Goal: Task Accomplishment & Management: Complete application form

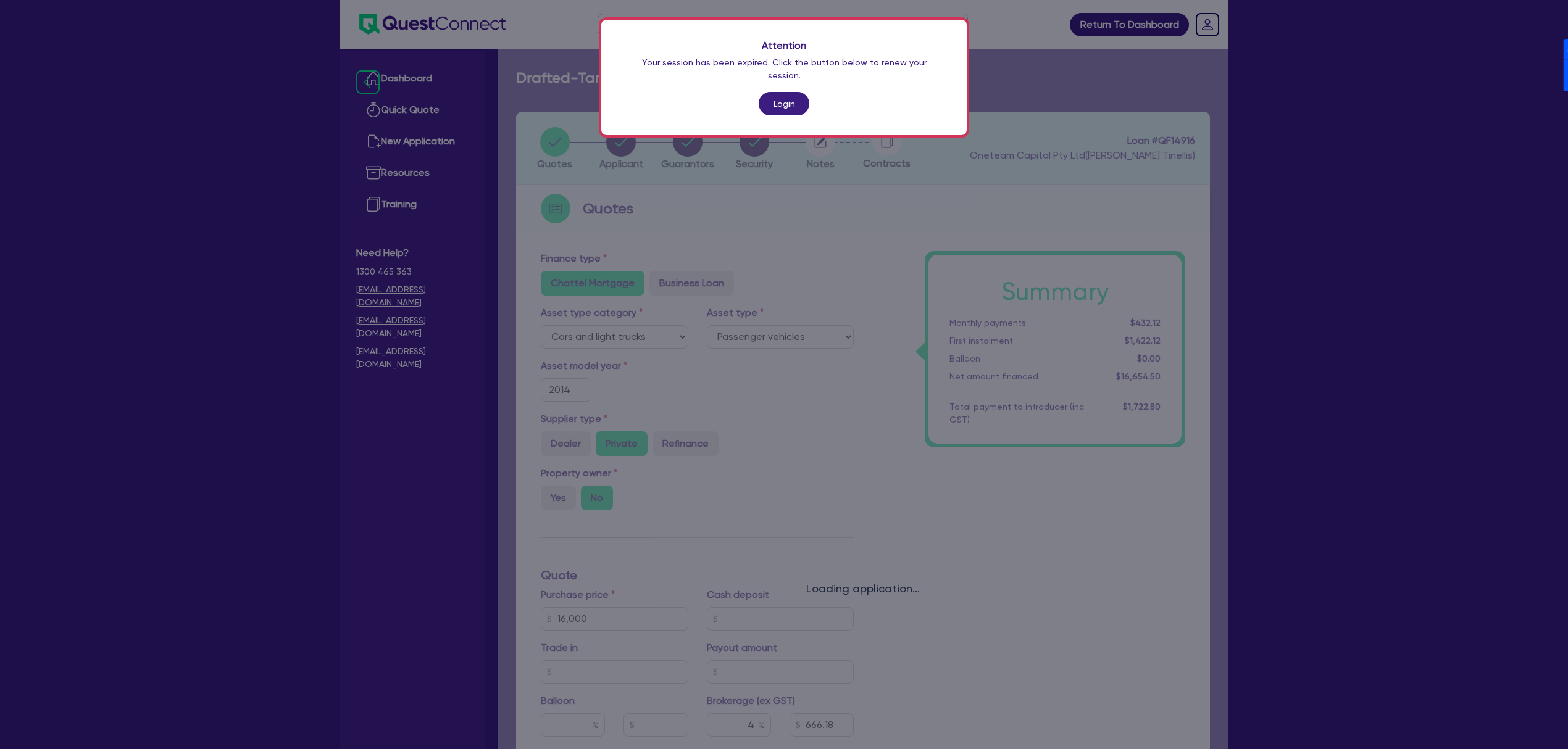
select select "CARS_AND_LIGHT_TRUCKS"
select select "PASSENGER_VEHICLES"
drag, startPoint x: 0, startPoint y: 0, endPoint x: 762, endPoint y: 96, distance: 768.0
click at [762, 96] on link "Login" at bounding box center [784, 104] width 51 height 24
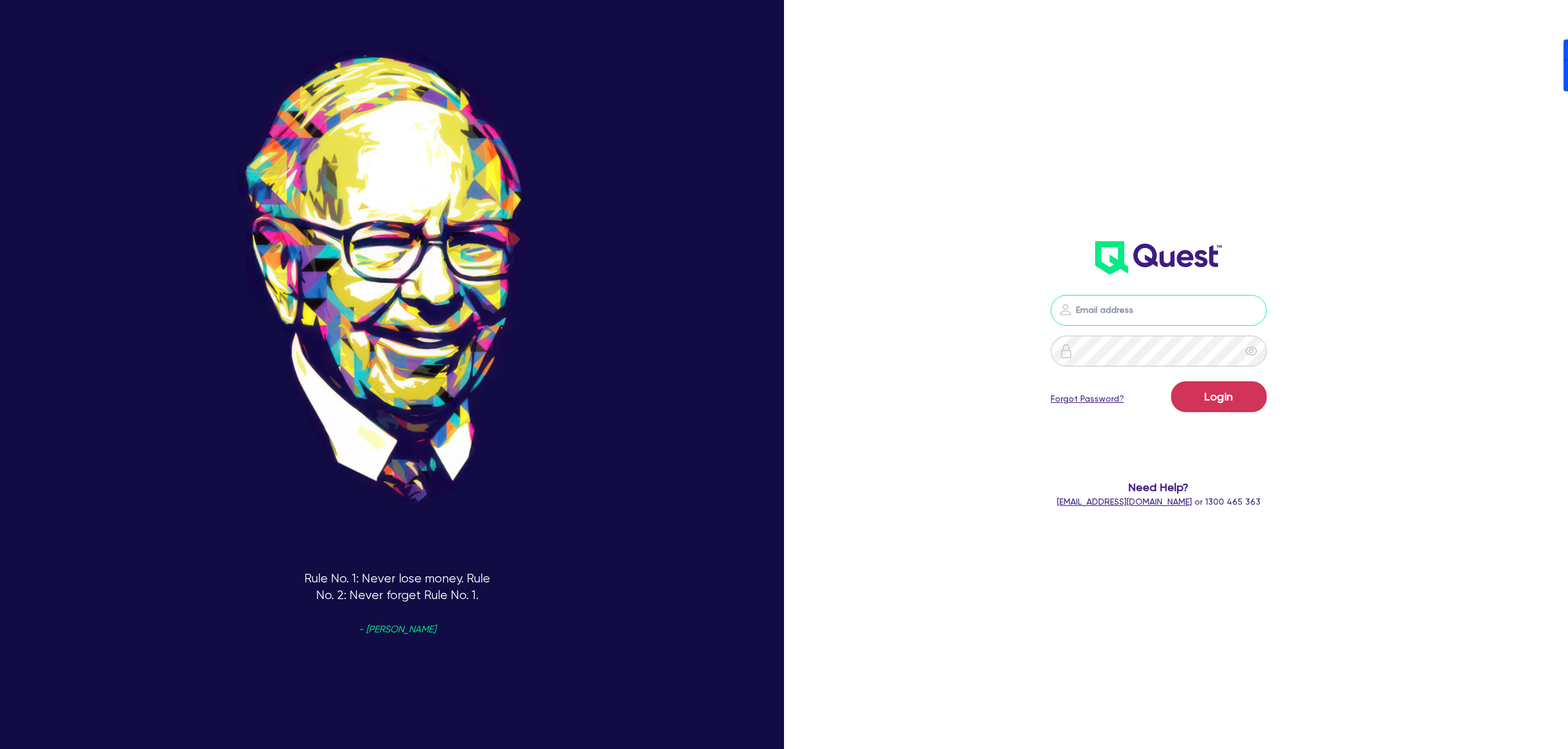
click at [1210, 302] on input "email" at bounding box center [1158, 310] width 216 height 31
click at [1388, 251] on header at bounding box center [1159, 258] width 459 height 49
drag, startPoint x: 1255, startPoint y: 297, endPoint x: 1261, endPoint y: 306, distance: 10.8
click at [1258, 300] on input "email" at bounding box center [1158, 310] width 216 height 31
drag, startPoint x: 1261, startPoint y: 306, endPoint x: 1265, endPoint y: 312, distance: 7.2
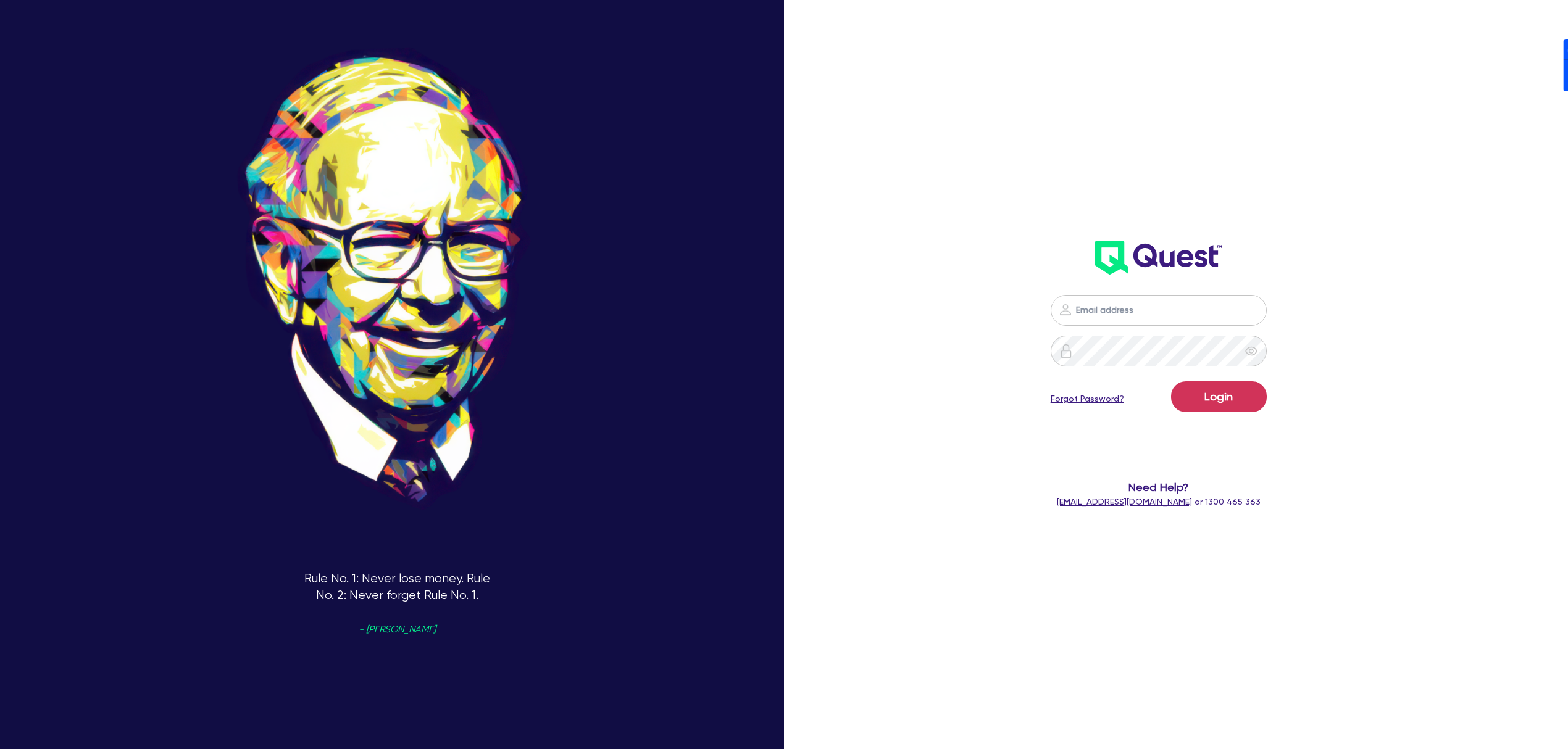
click at [1159, 329] on nordpass-icon at bounding box center [1159, 329] width 0 height 0
click at [0, 748] on nordpass-autofill-portal at bounding box center [0, 749] width 0 height 0
type input "[PERSON_NAME][EMAIL_ADDRESS][DOMAIN_NAME]"
click at [1238, 400] on button "Login" at bounding box center [1219, 397] width 96 height 31
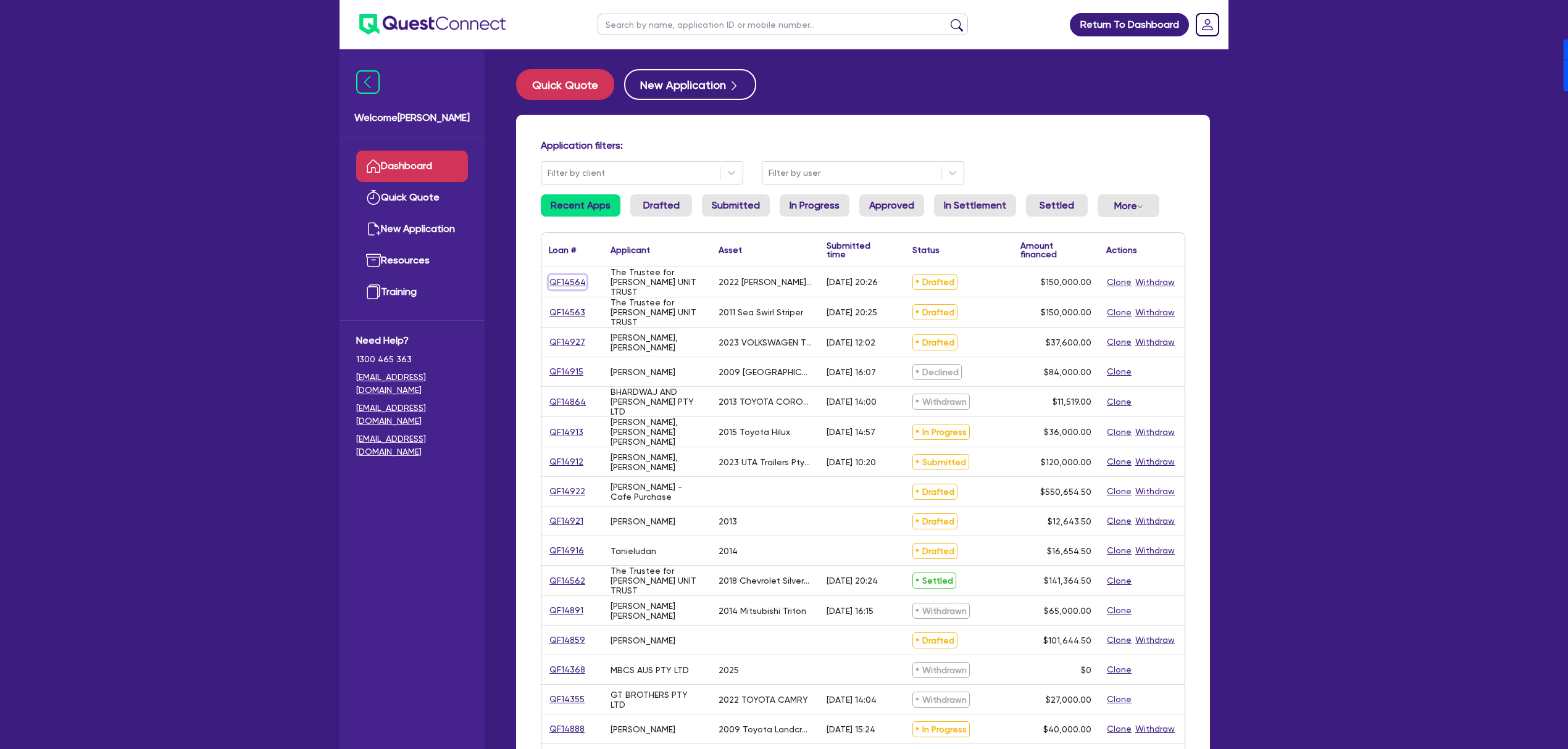
click at [577, 282] on link "QF14564" at bounding box center [567, 283] width 38 height 14
select select "SECONDARY_ASSETS"
select select "OTHER"
click at [579, 279] on link "QF14564" at bounding box center [567, 283] width 38 height 14
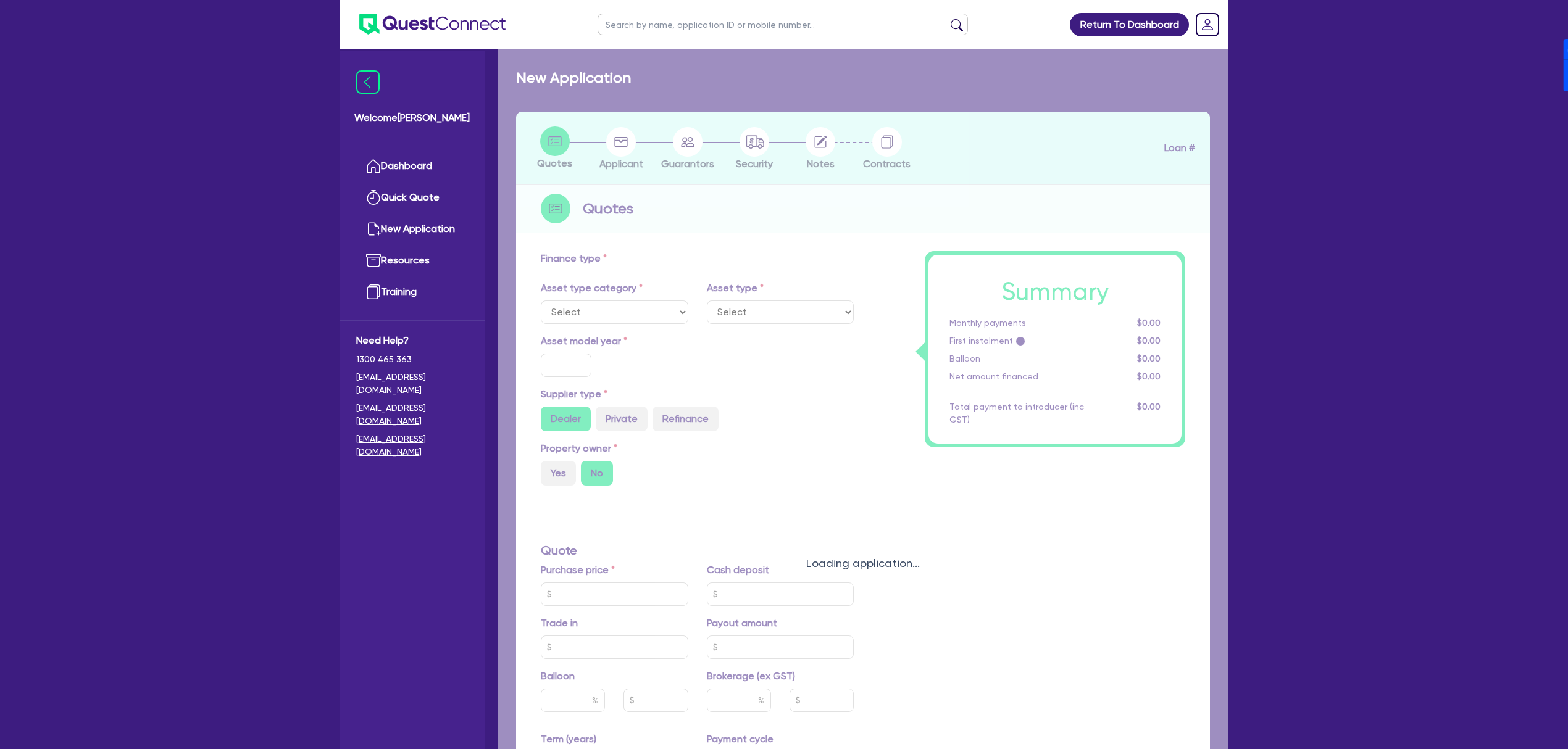
select select "SECONDARY_ASSETS"
type input "2022"
radio input "true"
type input "150,000"
type input "5"
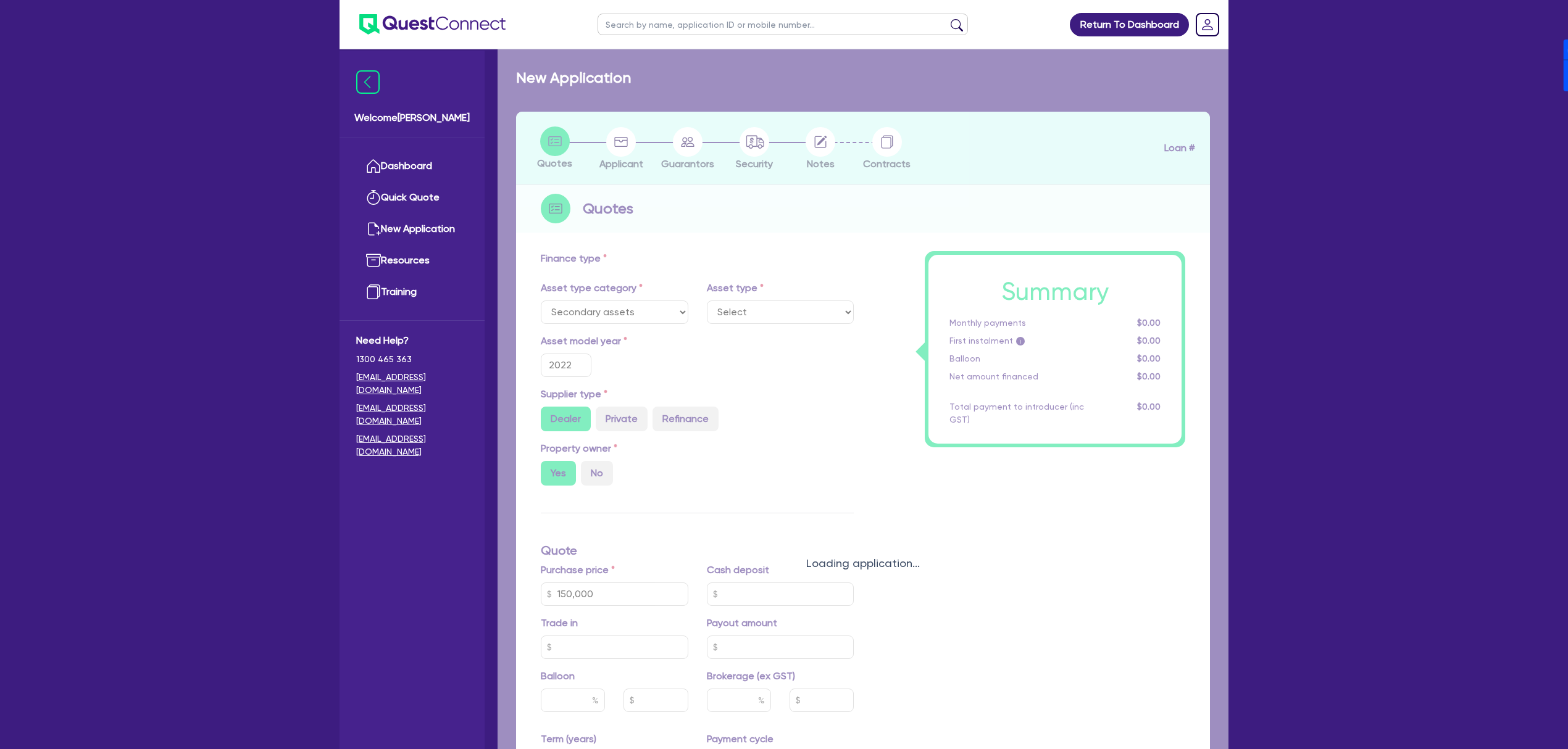
select select "OTHER"
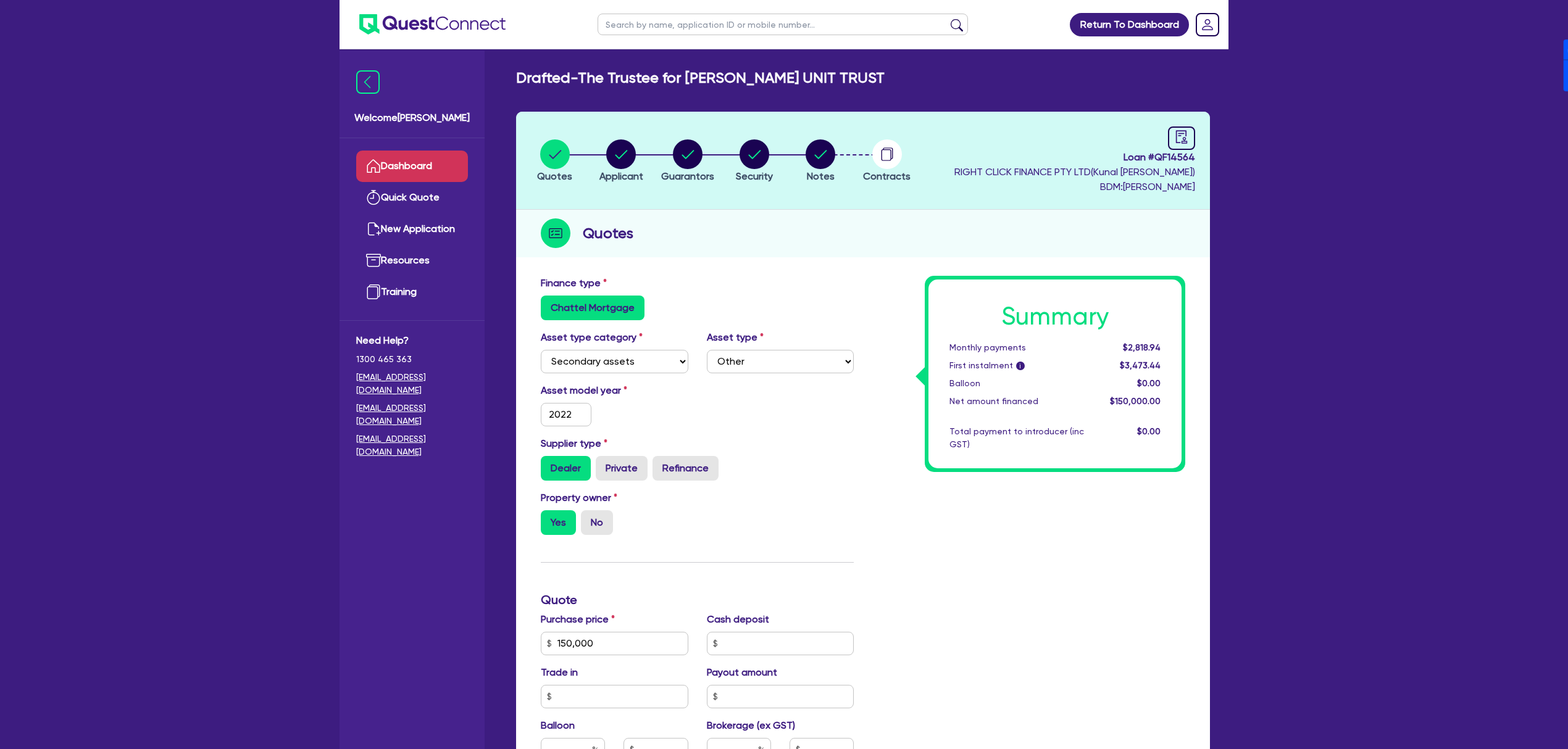
click at [409, 159] on link "Dashboard" at bounding box center [412, 166] width 112 height 31
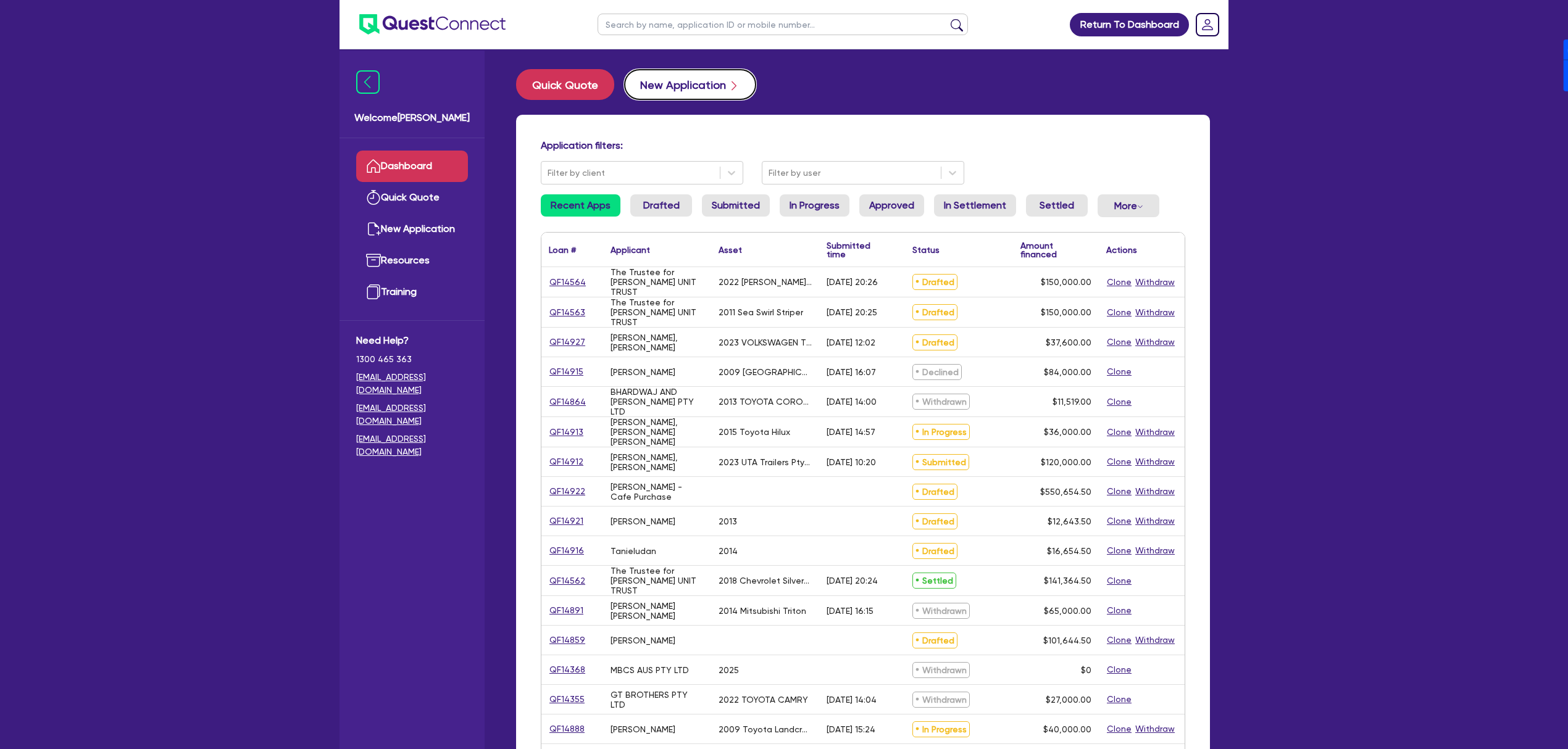
click at [696, 86] on button "New Application" at bounding box center [690, 85] width 132 height 31
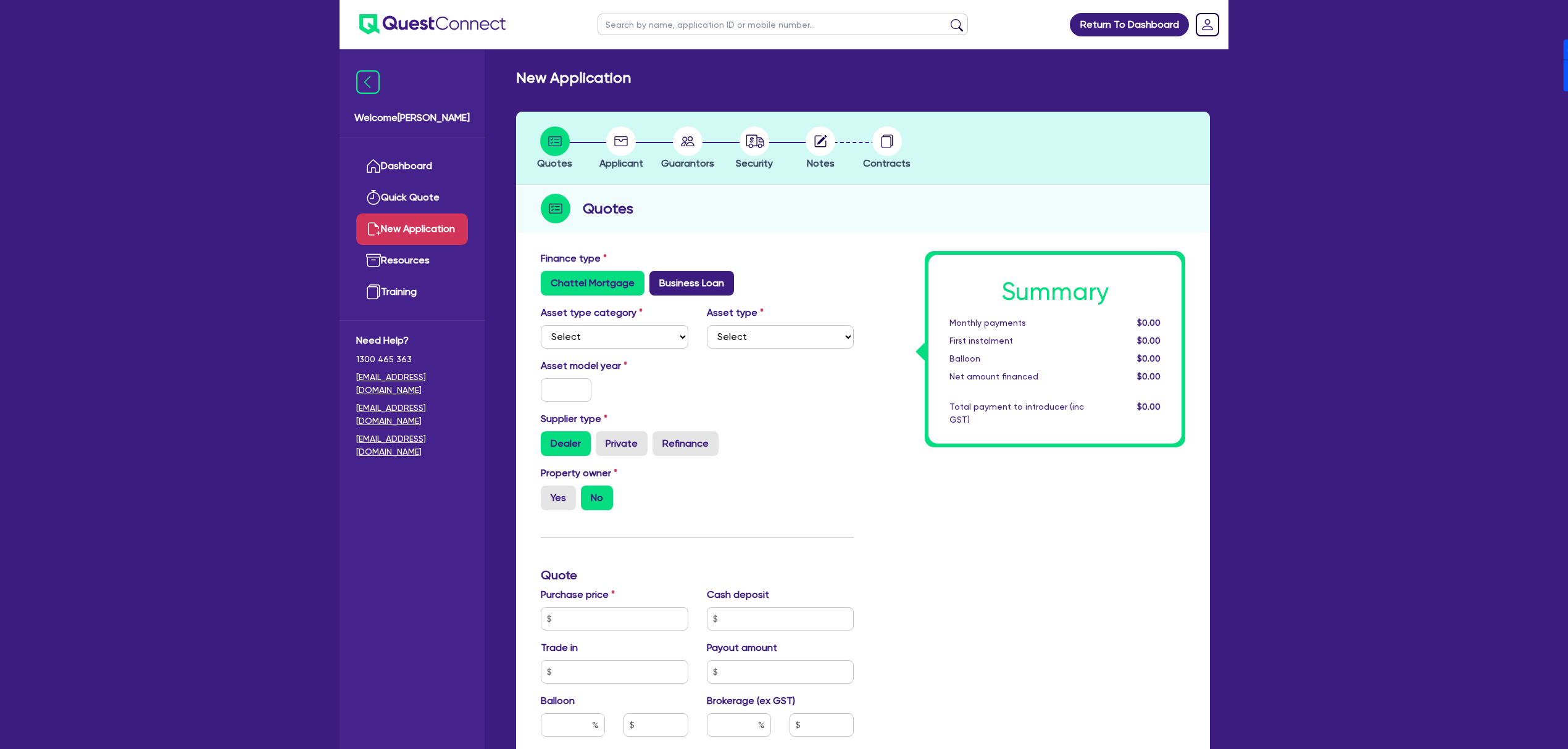
click at [693, 279] on label "Business Loan" at bounding box center [692, 283] width 85 height 25
click at [658, 279] on input "Business Loan" at bounding box center [653, 275] width 8 height 8
radio input "true"
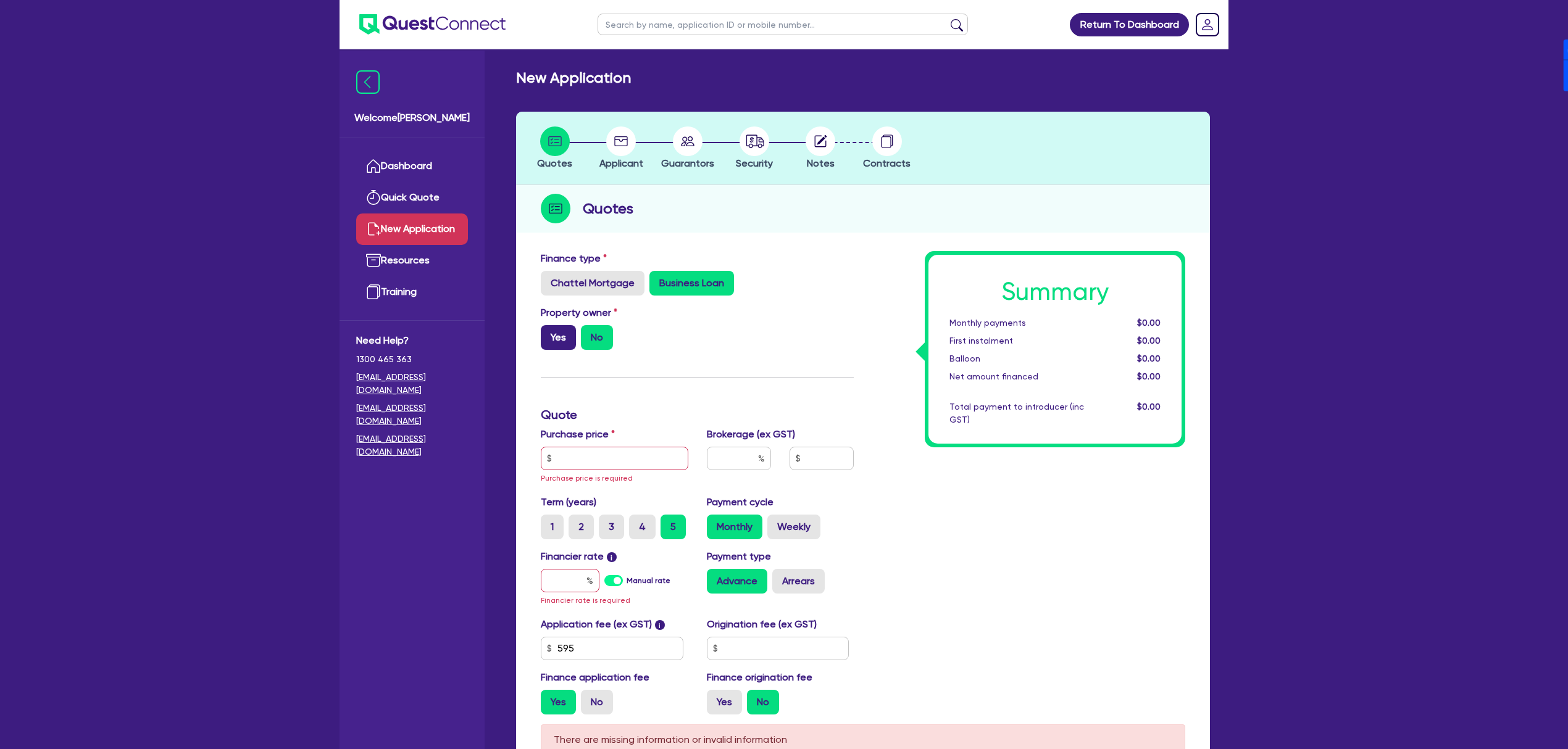
click at [565, 336] on label "Yes" at bounding box center [558, 338] width 35 height 25
click at [549, 333] on input "Yes" at bounding box center [545, 329] width 8 height 8
radio input "true"
click at [616, 468] on input "text" at bounding box center [615, 458] width 147 height 24
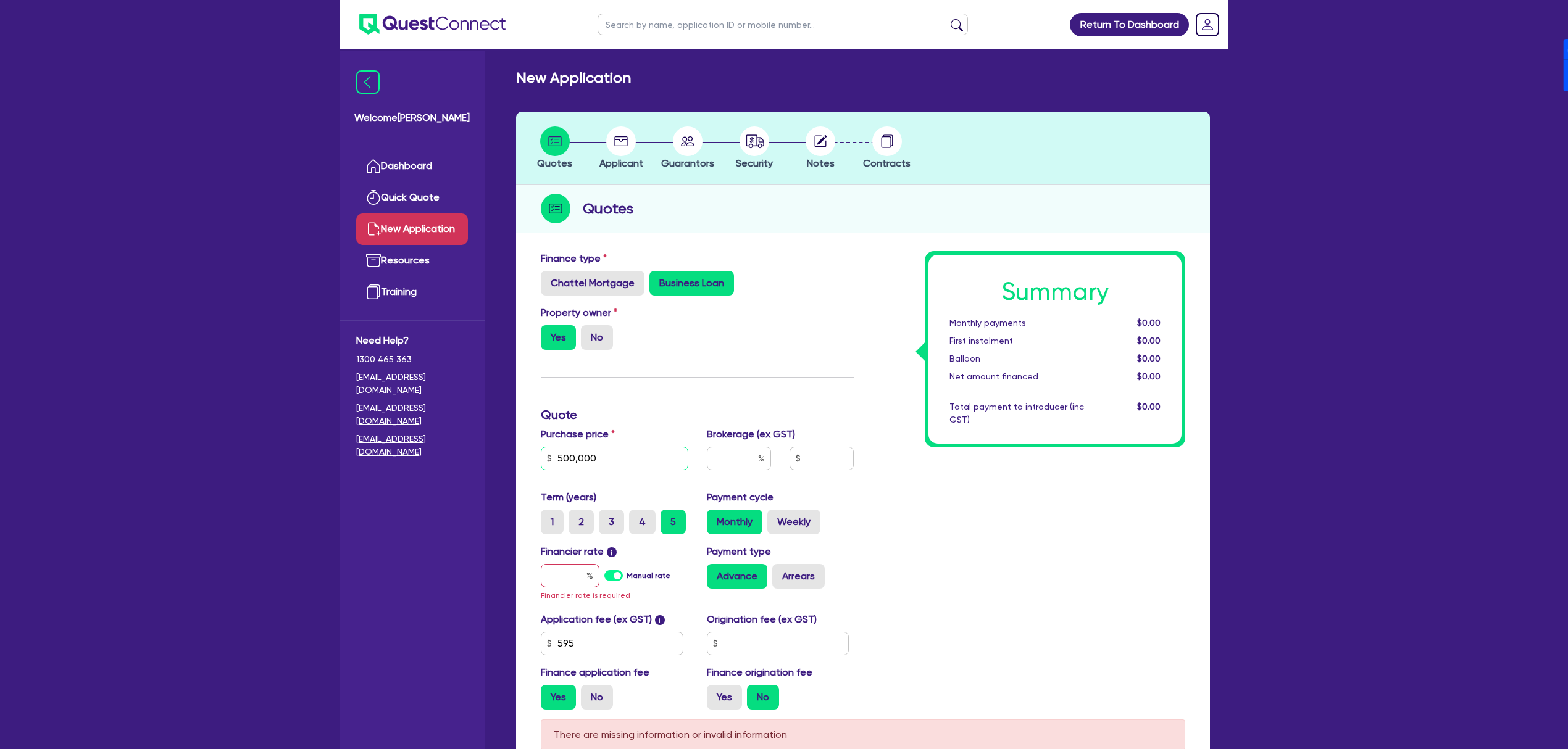
type input "500,000"
type input "4"
click at [627, 576] on label "Manual rate" at bounding box center [649, 575] width 44 height 11
click at [0, 0] on input "Manual rate" at bounding box center [0, 0] width 0 height 0
type input "20,026.18"
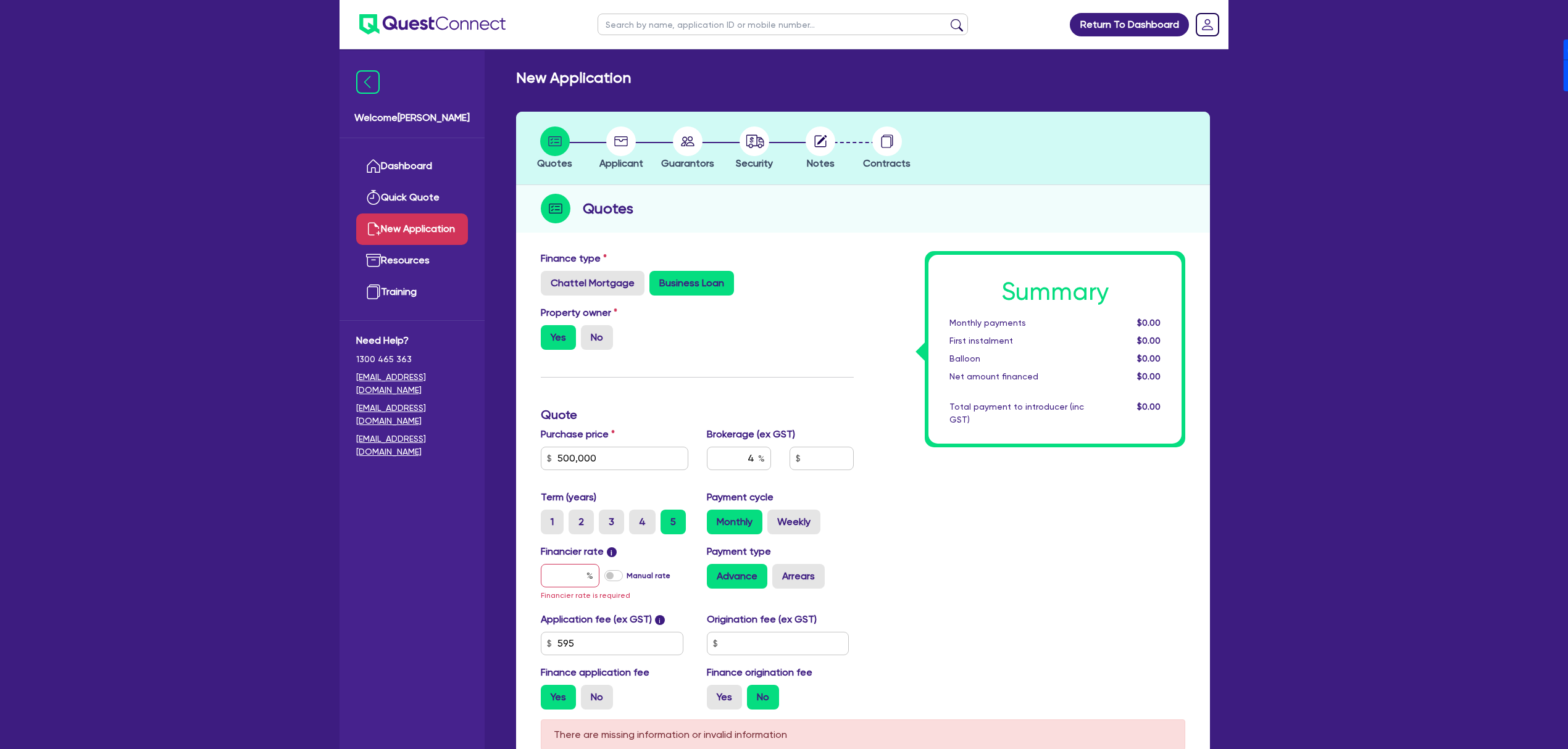
type input "17"
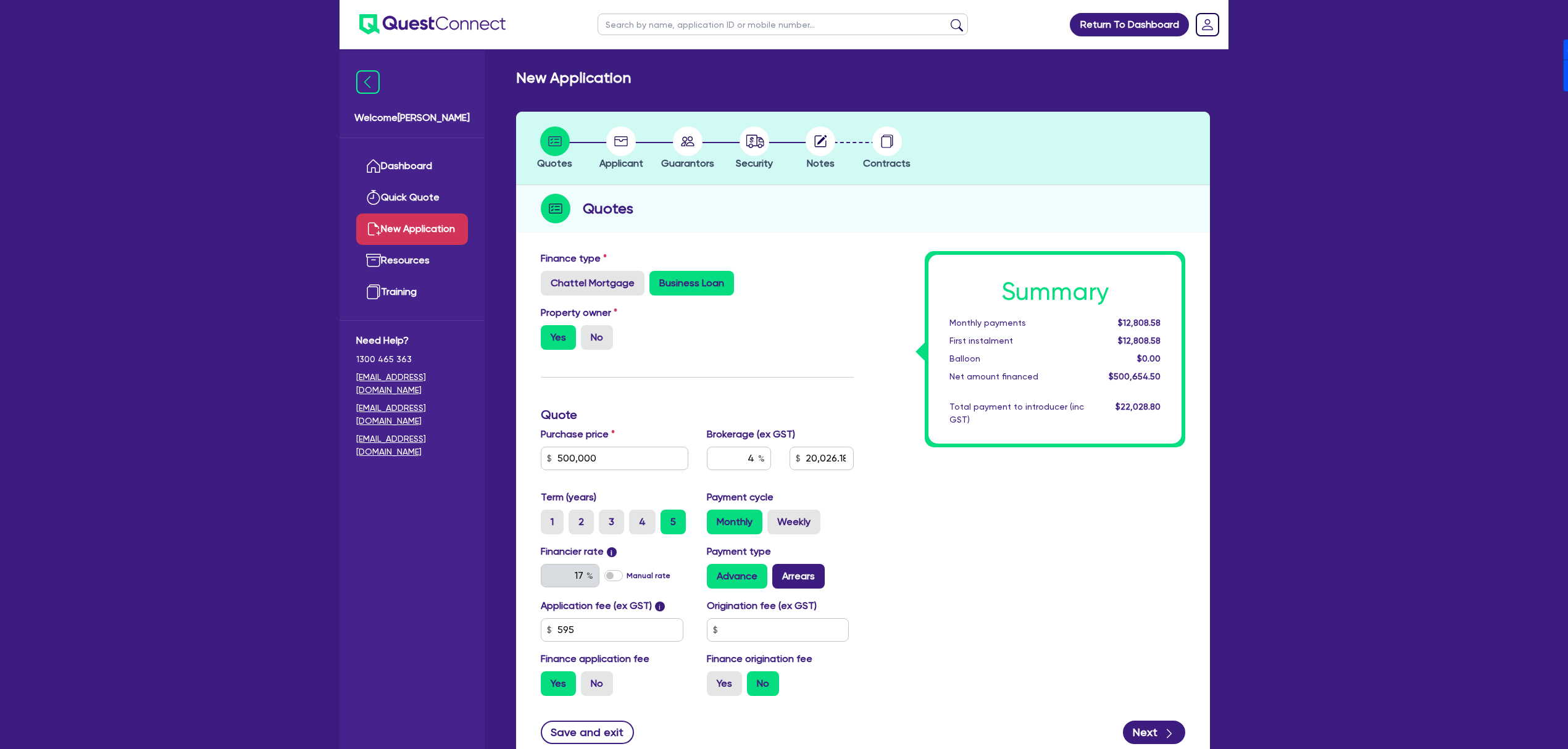
click at [822, 569] on label "Arrears" at bounding box center [799, 576] width 53 height 25
click at [780, 569] on input "Arrears" at bounding box center [776, 568] width 8 height 8
radio input "true"
type input "20,026.18"
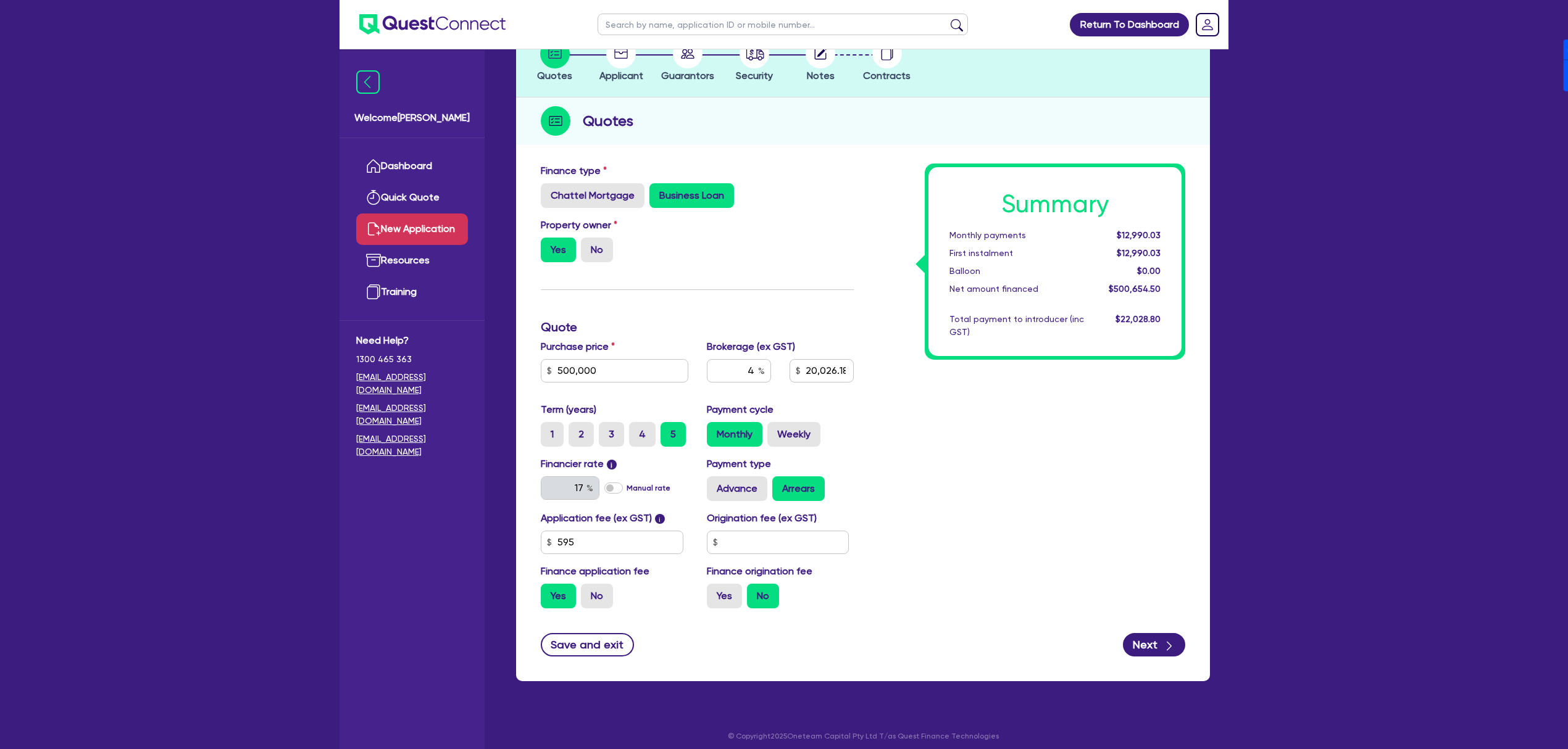
scroll to position [12, 0]
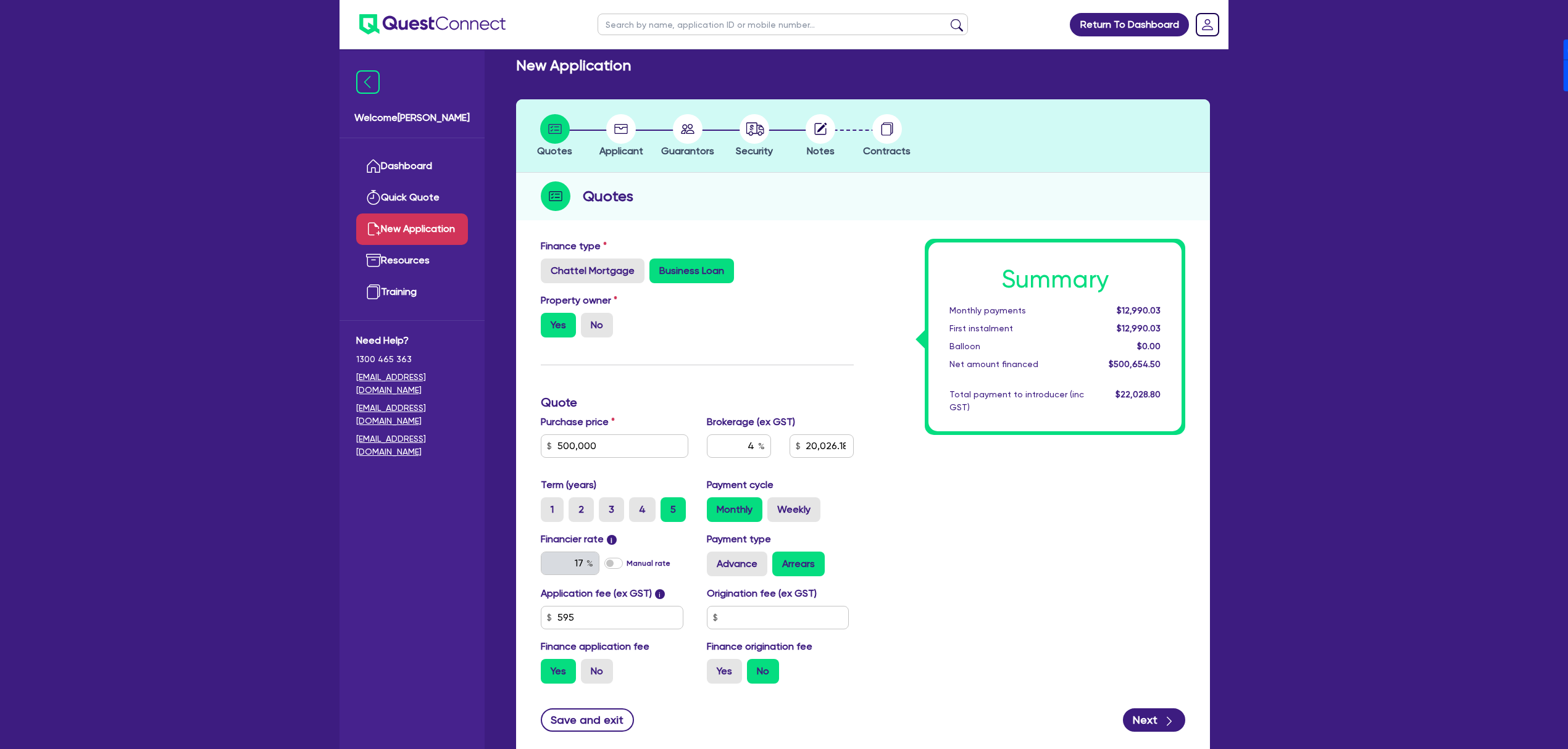
click at [748, 660] on input "No" at bounding box center [751, 663] width 8 height 8
click at [716, 682] on label "Yes" at bounding box center [724, 671] width 35 height 25
click at [715, 667] on input "Yes" at bounding box center [711, 663] width 8 height 8
radio input "true"
click at [1160, 716] on button "Next" at bounding box center [1154, 720] width 62 height 24
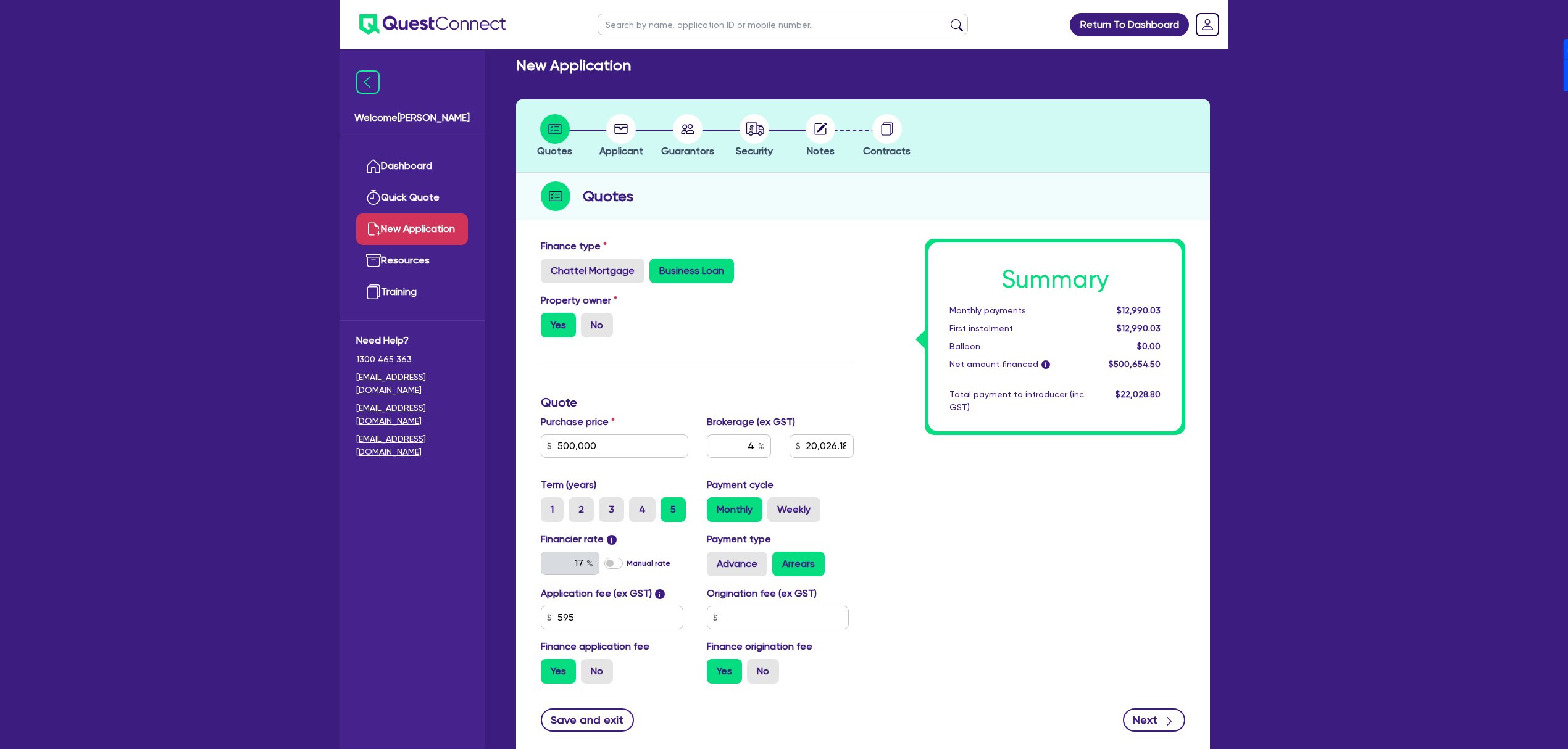
type input "20,026.18"
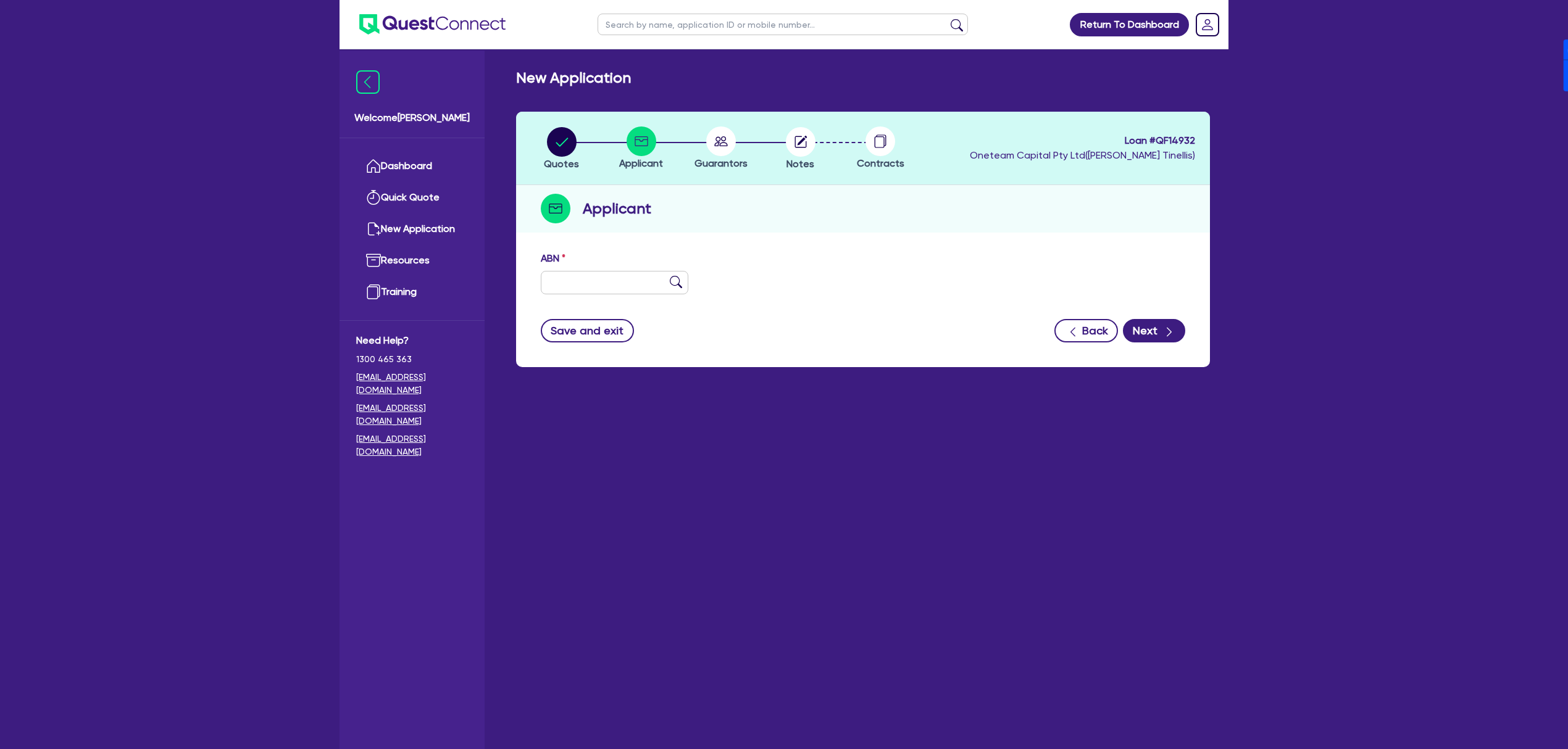
click at [612, 267] on div "ABN" at bounding box center [614, 272] width 166 height 43
click at [612, 270] on div "ABN" at bounding box center [614, 272] width 166 height 43
click at [606, 277] on input "text" at bounding box center [615, 283] width 147 height 24
type input "11 111 111 111"
click at [1156, 325] on button "Next" at bounding box center [1154, 331] width 62 height 24
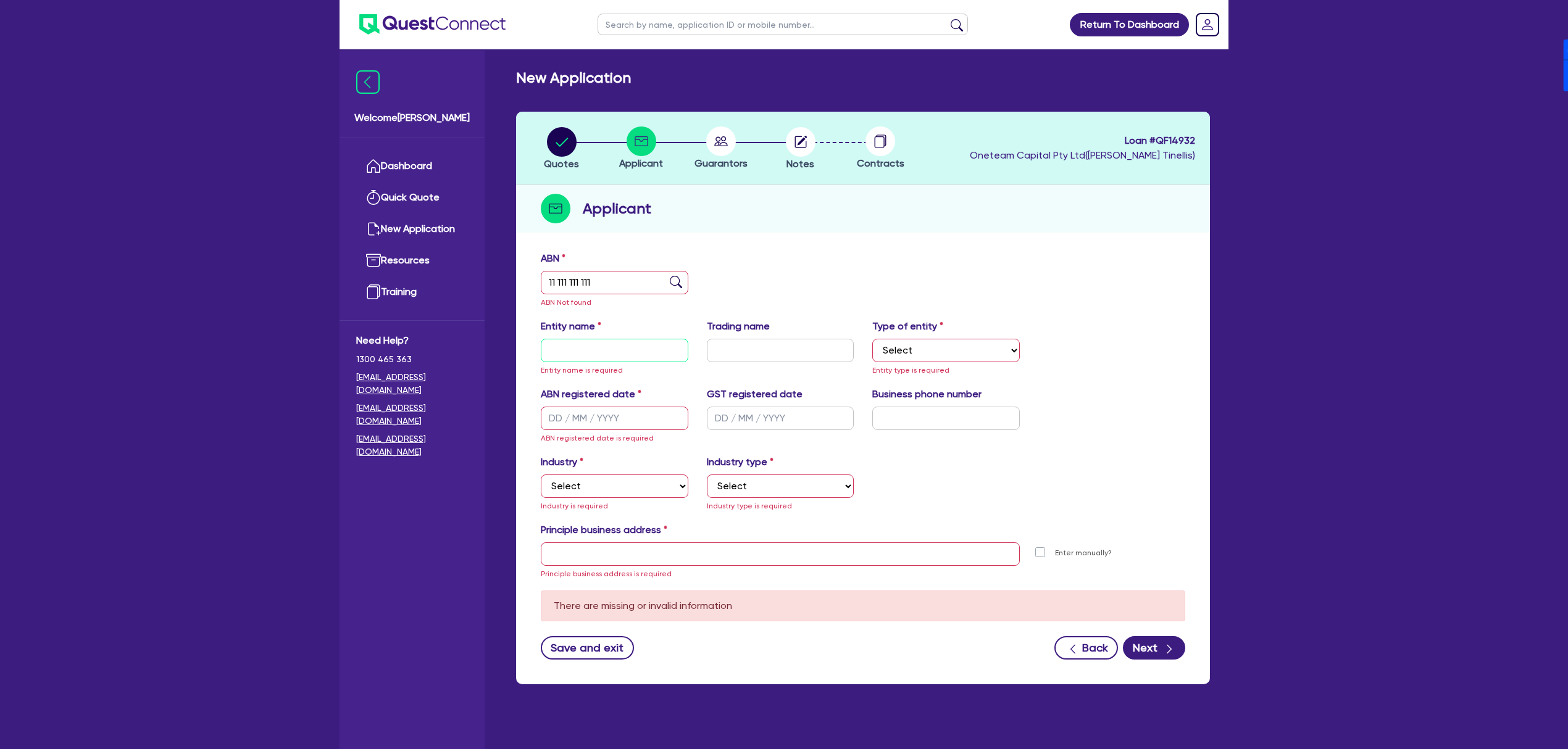
click at [572, 346] on input "text" at bounding box center [615, 350] width 147 height 24
type input "LH Referral"
select select "SOLE_TRADER"
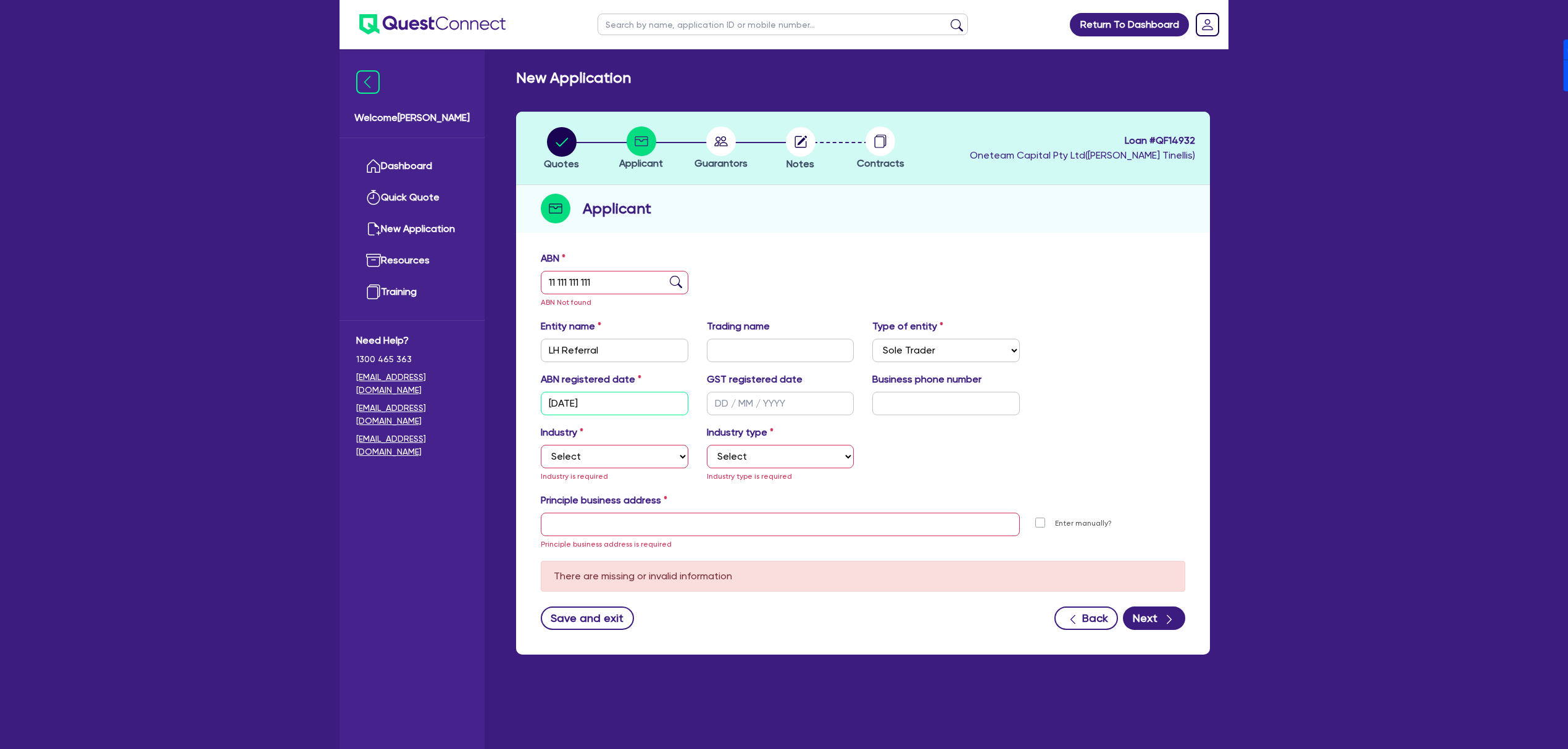
type input "[DATE]"
select select "ACCOMODATION_FOOD"
select select "HOTELS"
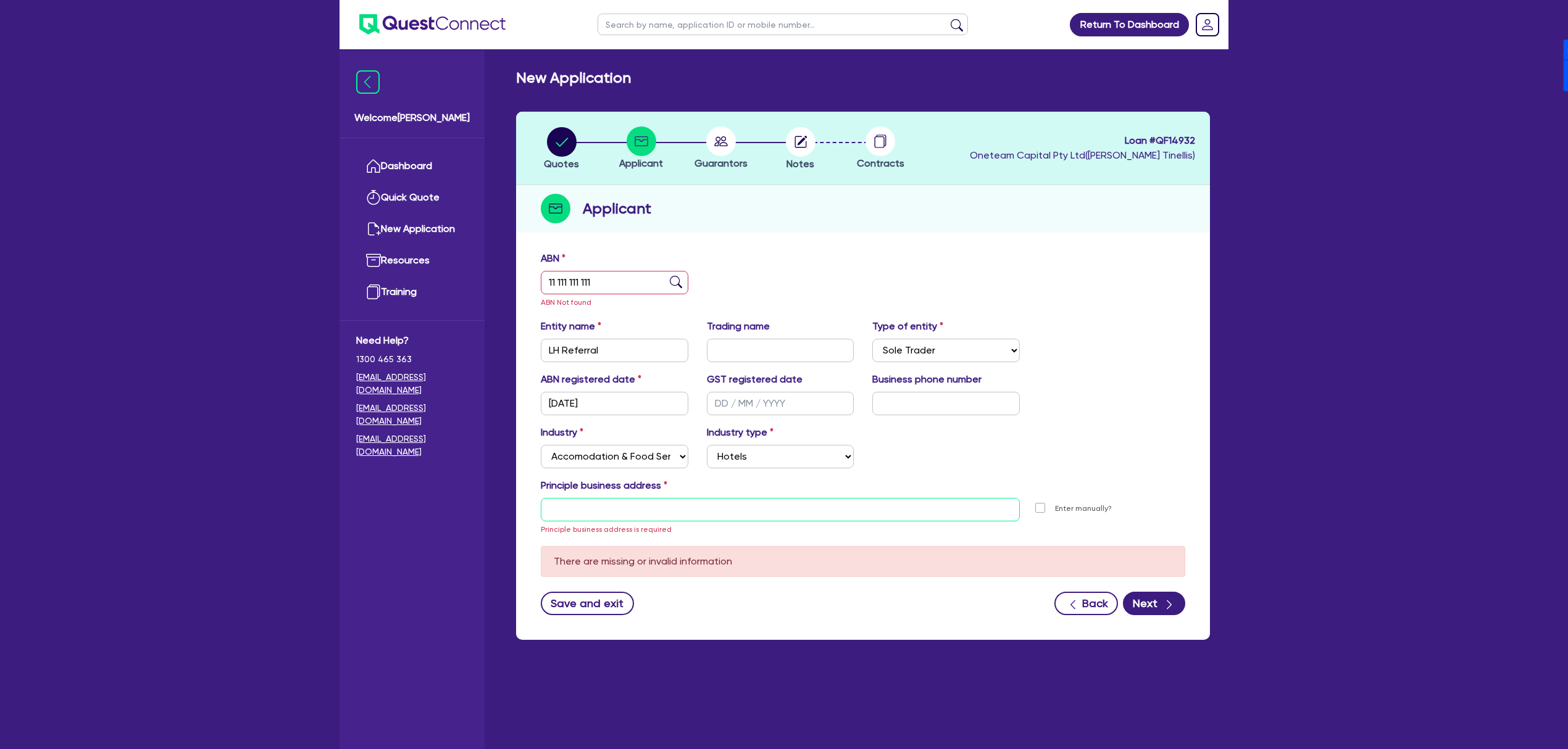
type input "[STREET_ADDRESS]"
type input "04 5035 5483"
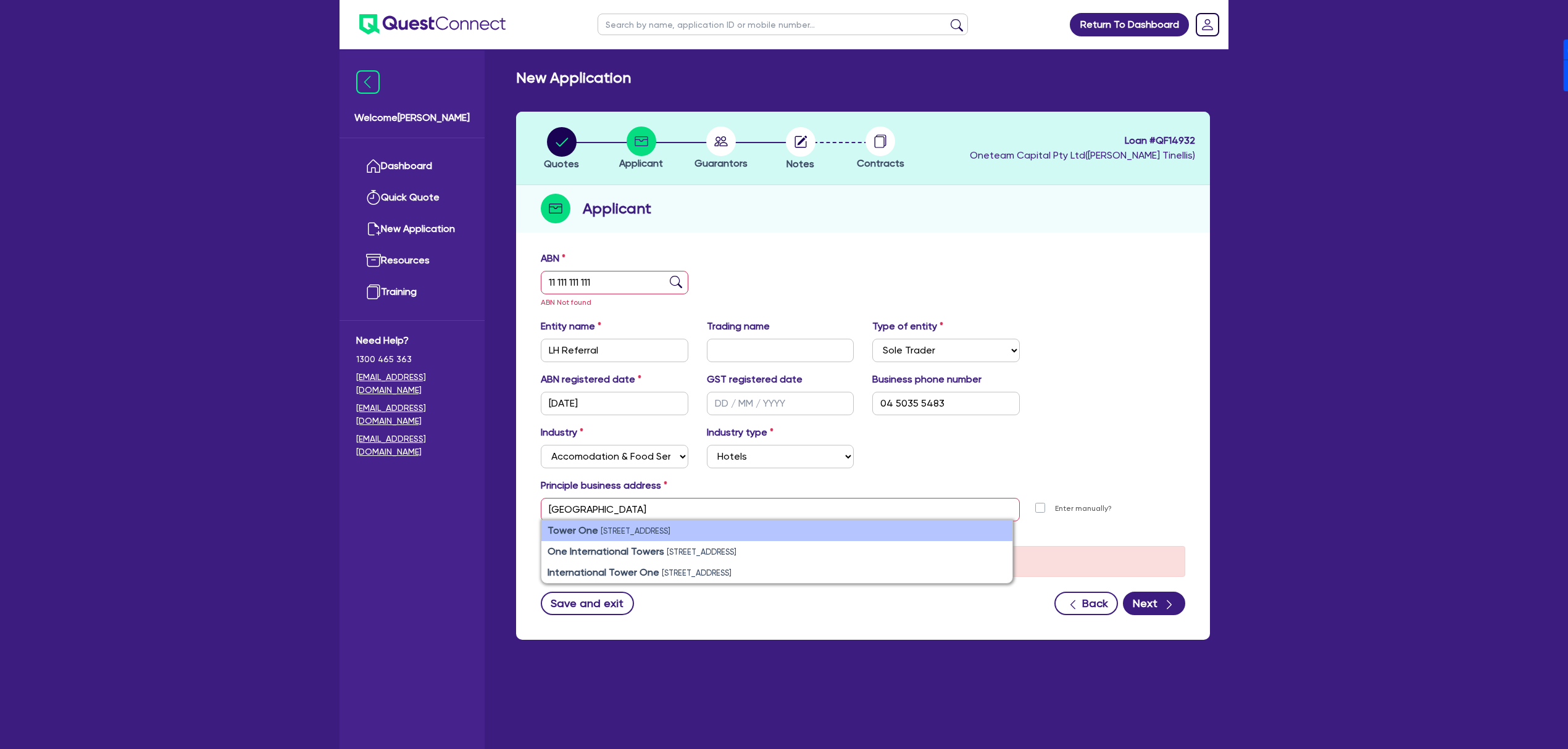
click at [628, 529] on small "[STREET_ADDRESS]" at bounding box center [635, 531] width 70 height 9
type input "[STREET_ADDRESS]"
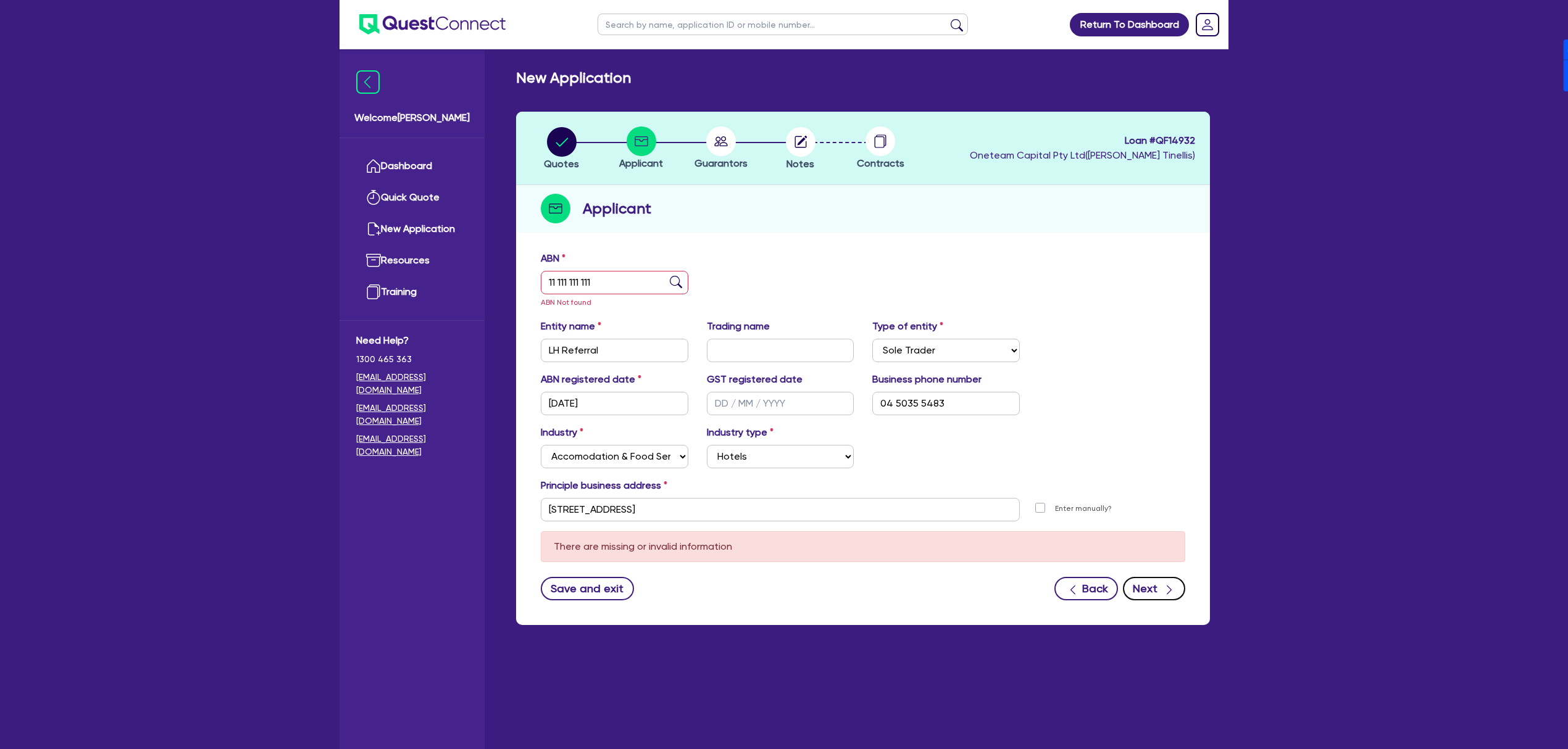
click at [1149, 595] on button "Next" at bounding box center [1154, 589] width 62 height 24
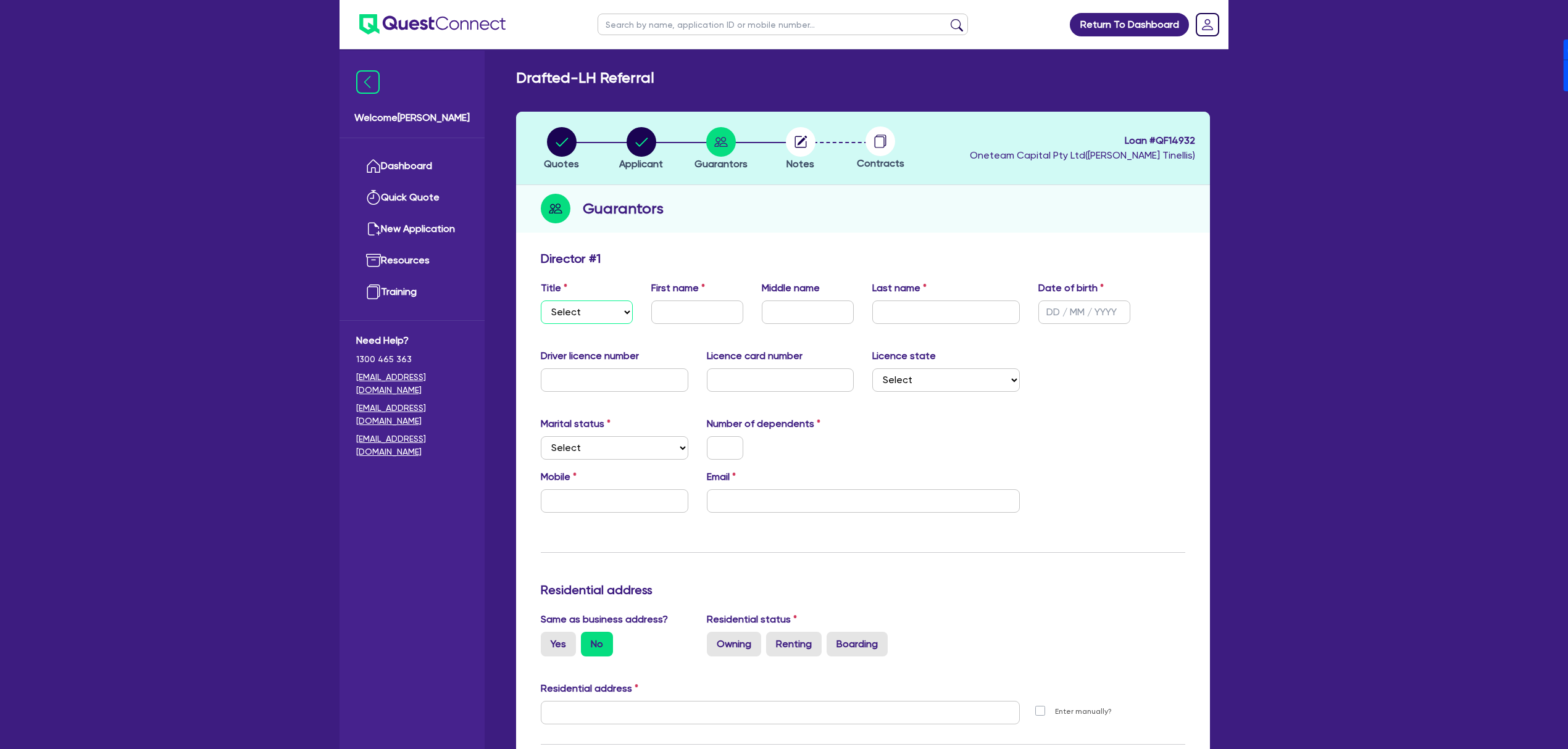
click at [579, 316] on select "Select Mr Mrs Ms Miss Dr" at bounding box center [587, 312] width 92 height 24
select select "MR"
click at [541, 300] on select "Select Mr Mrs Ms Miss Dr" at bounding box center [587, 312] width 92 height 24
click at [665, 310] on input "text" at bounding box center [697, 312] width 92 height 24
type input ":"
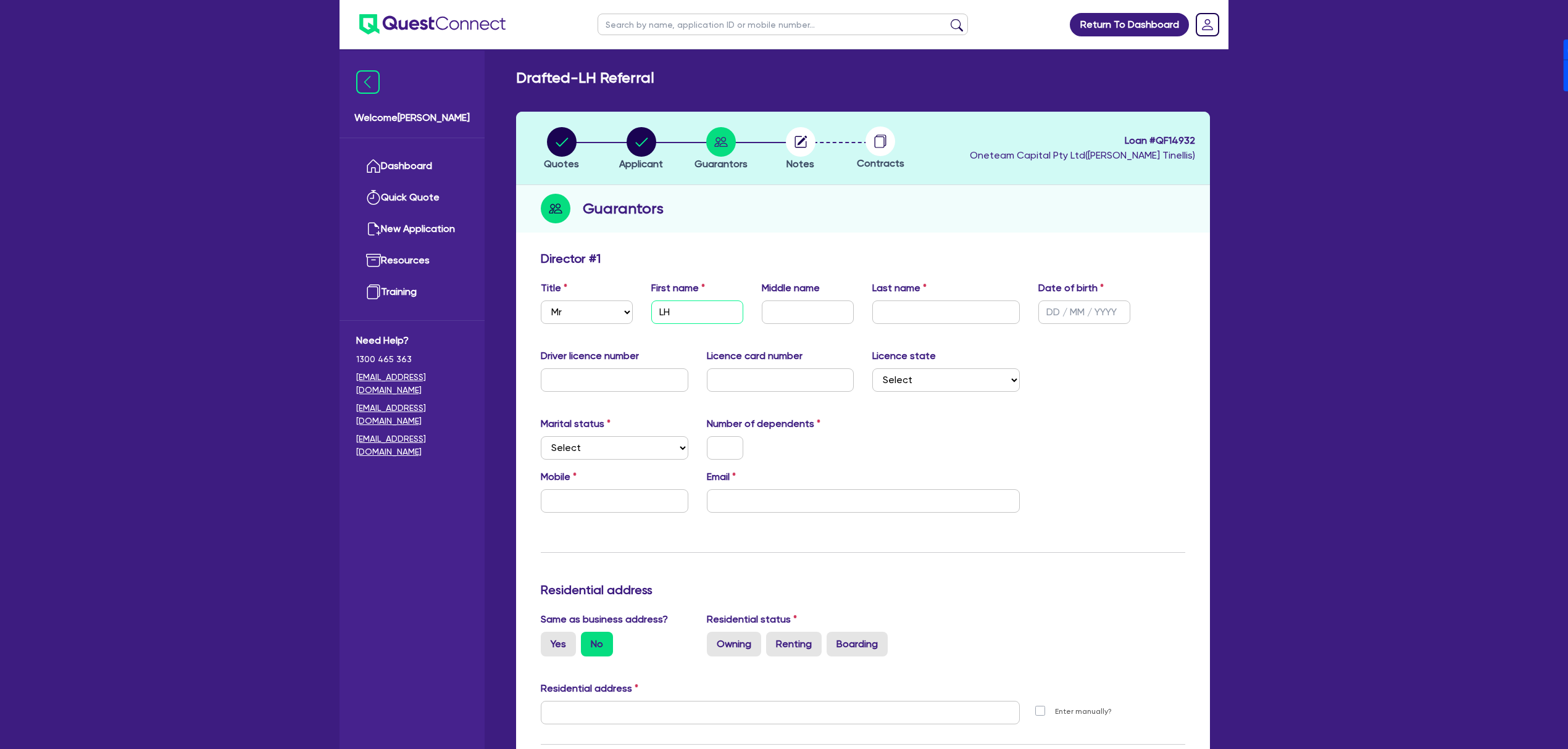
type input "LH"
type input "T"
click at [899, 310] on input "text" at bounding box center [946, 312] width 147 height 24
type input "[PERSON_NAME]"
type input "[DATE]"
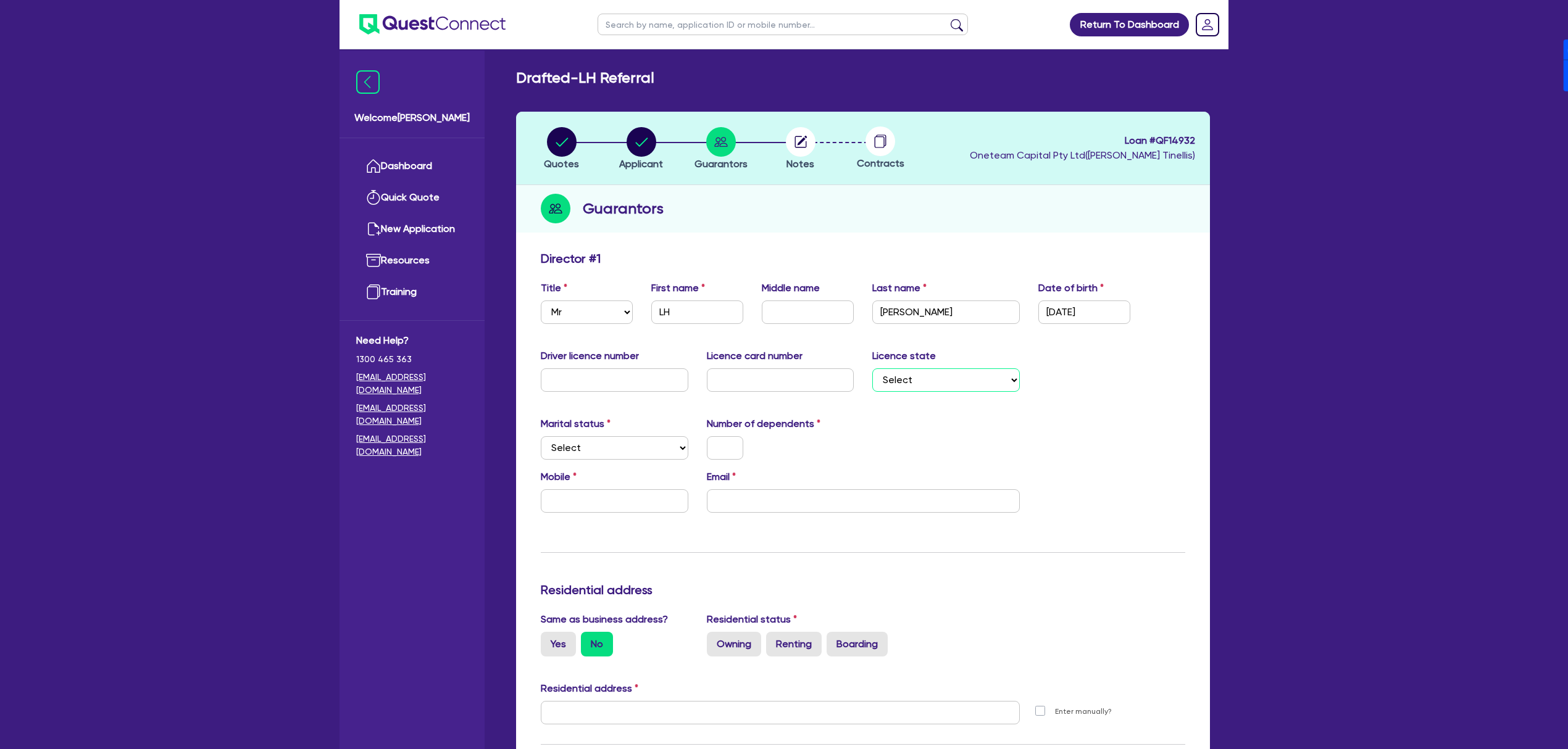
select select "[GEOGRAPHIC_DATA]"
select select "SINGLE"
click at [628, 511] on input "text" at bounding box center [615, 501] width 147 height 24
type input "0"
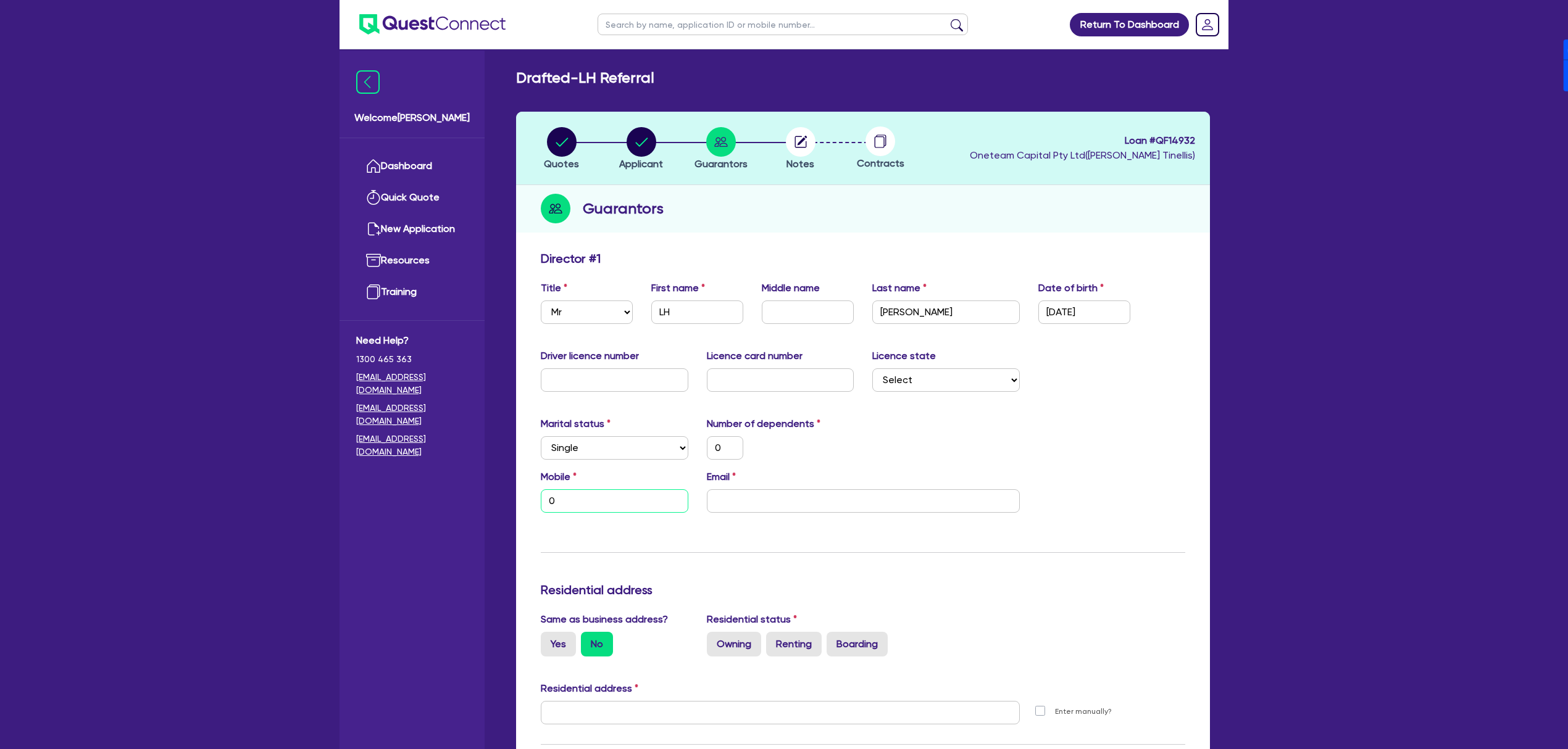
type input "0"
type input "04"
type input "0"
type input "042"
type input "0"
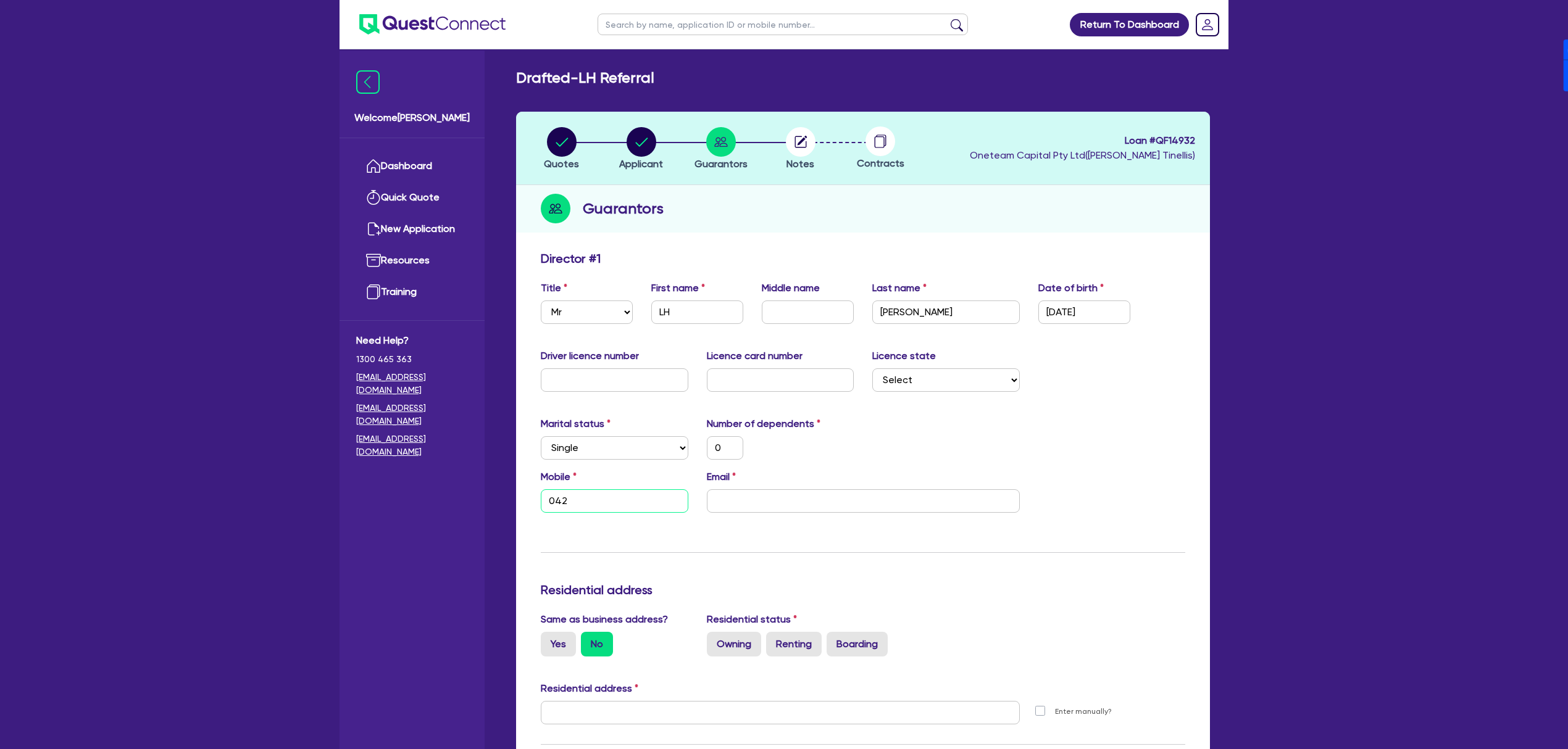
type input "0425"
type input "0"
type input "0425 2"
type input "0"
type input "0425 27"
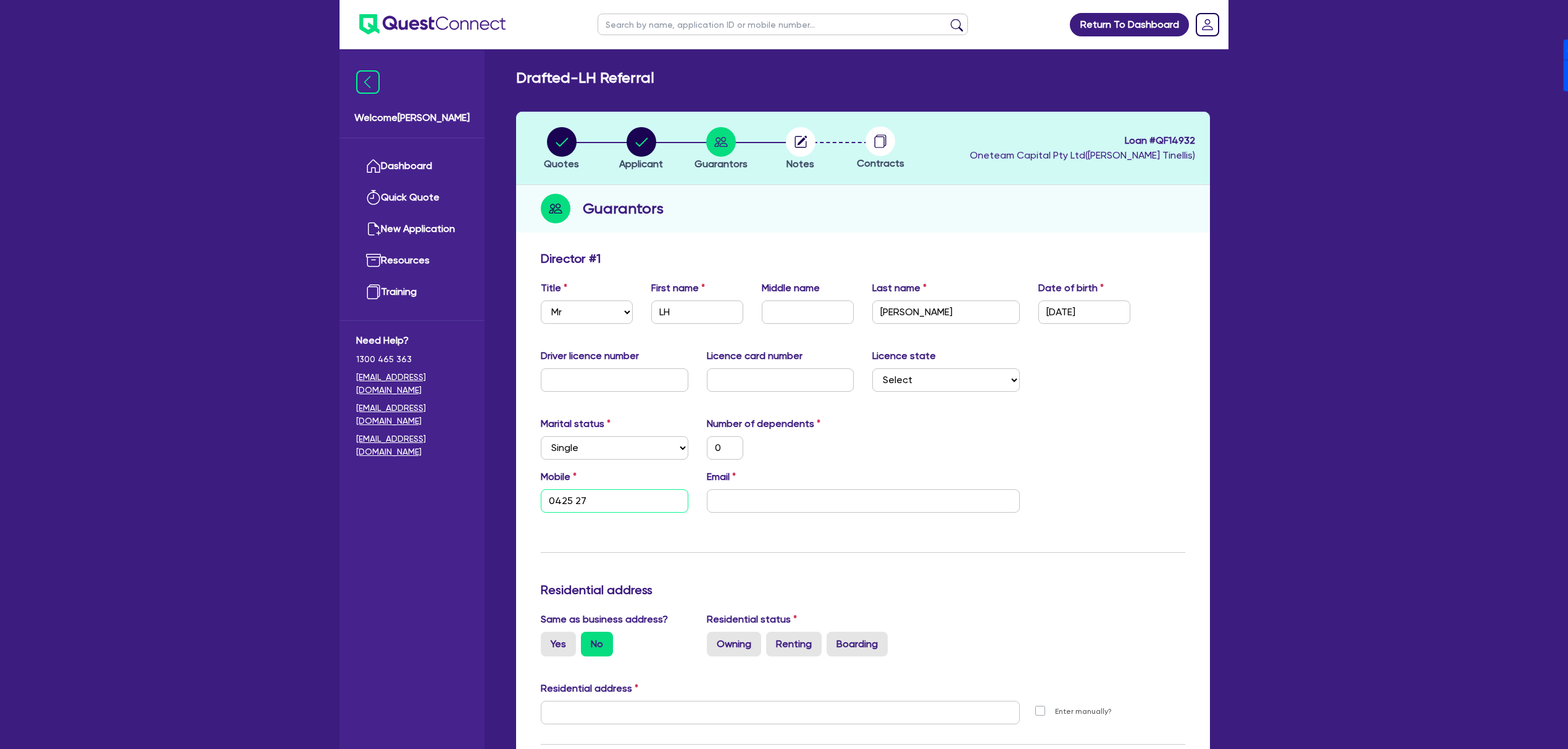
type input "0"
type input "0425 276"
type input "0"
type input "0425 276 2"
type input "0"
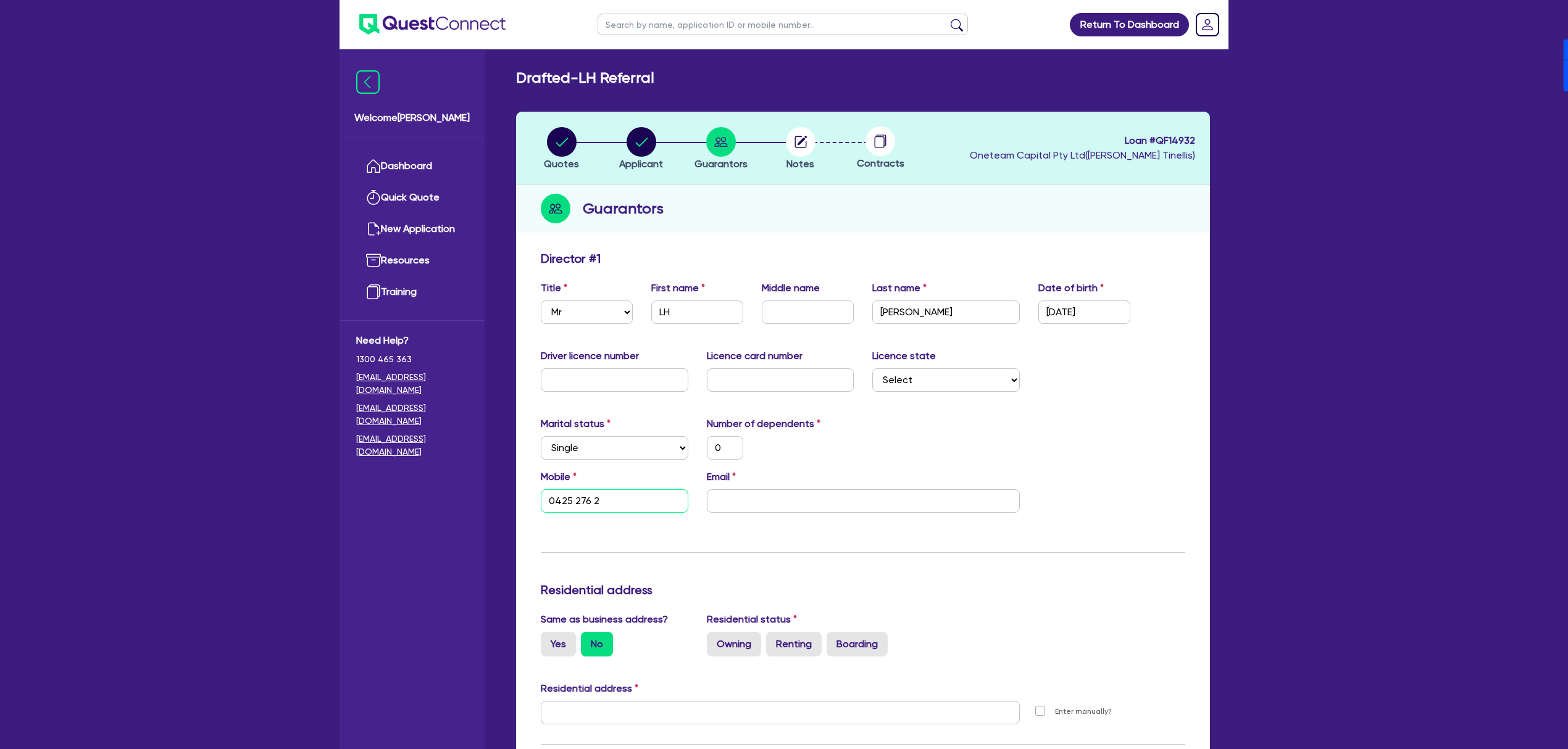
type input "0425 276 27"
type input "0"
type input "0425 276 278"
click at [847, 497] on input "email" at bounding box center [863, 501] width 313 height 24
paste input "[EMAIL_ADDRESS][DOMAIN_NAME]"
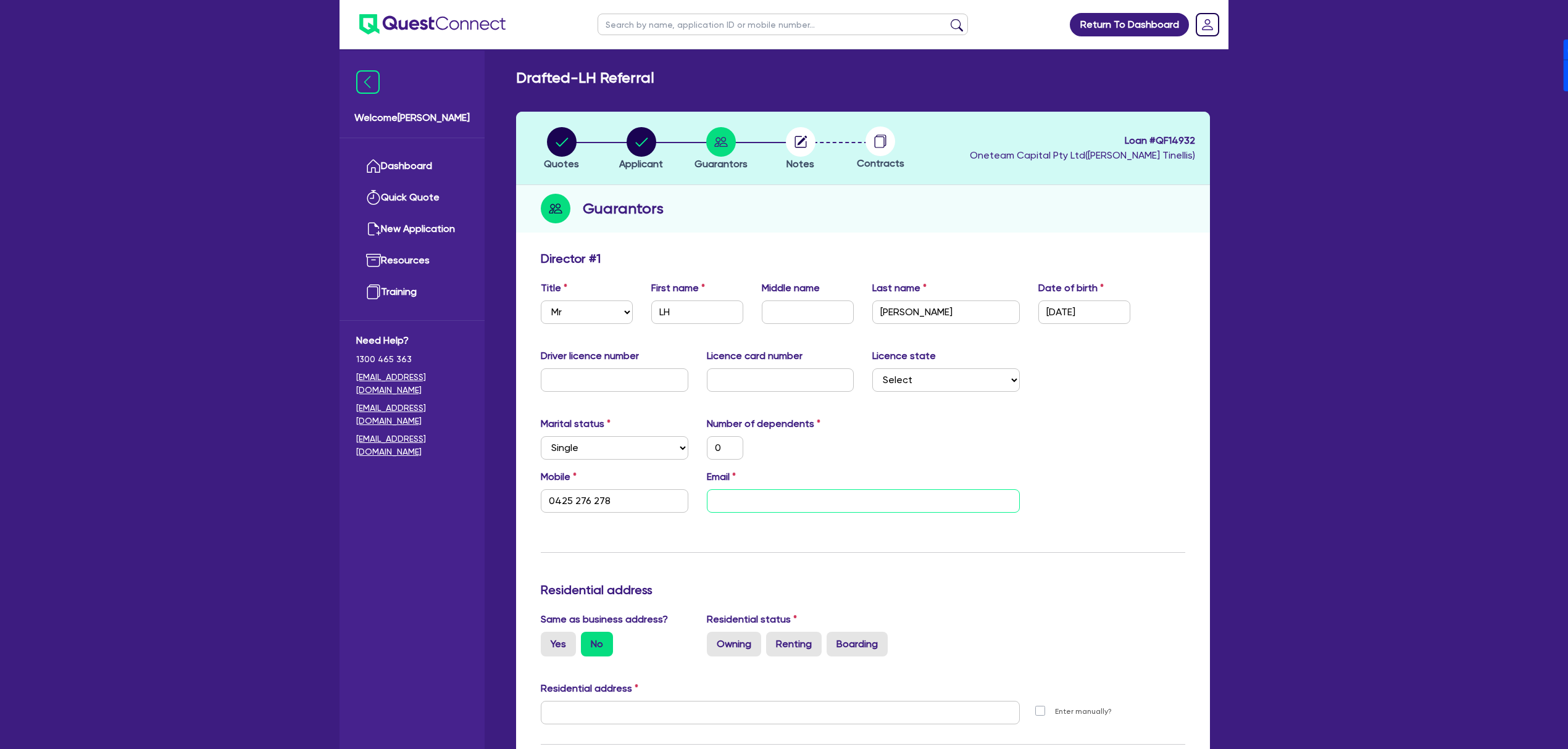
type input "0"
type input "0425 276 278"
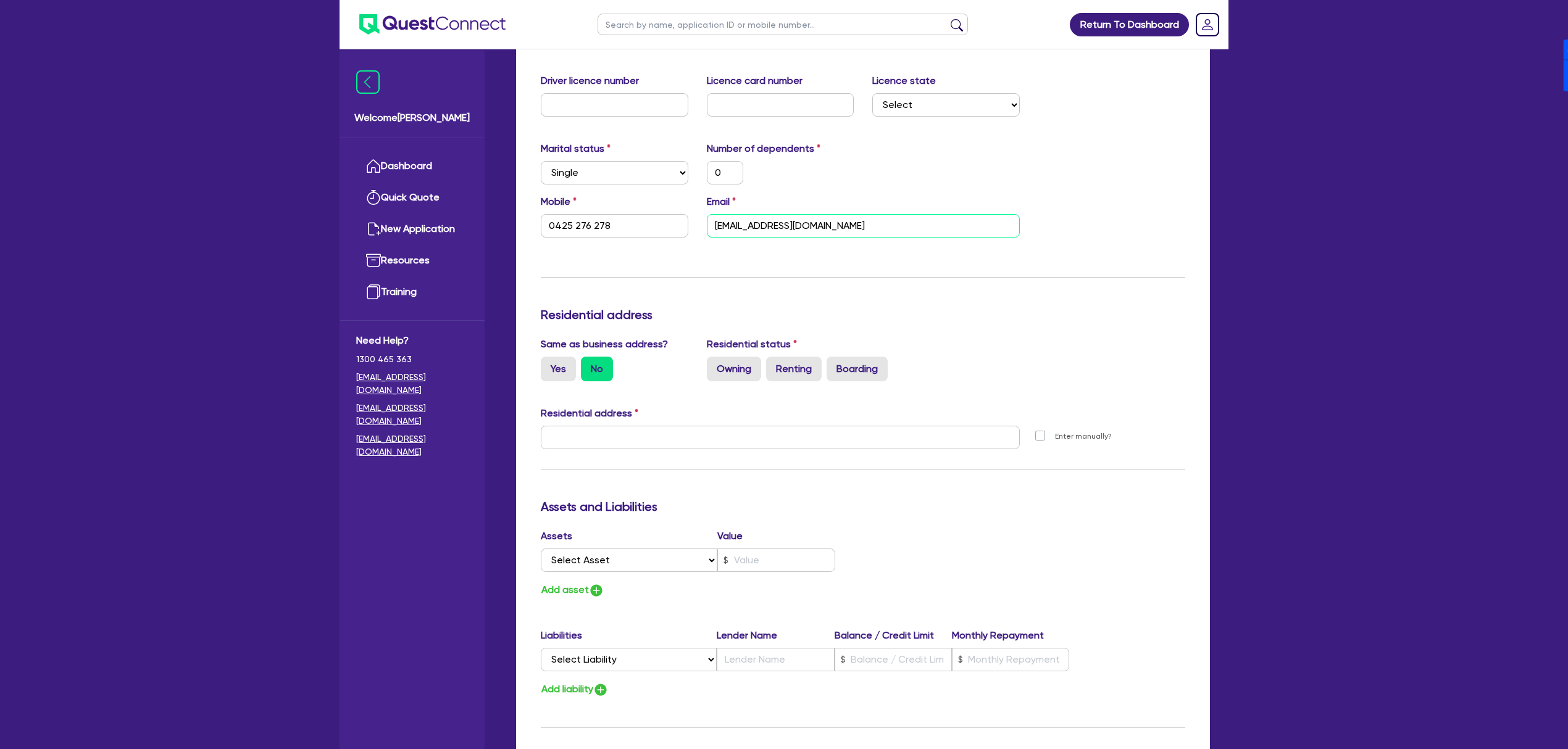
scroll to position [329, 0]
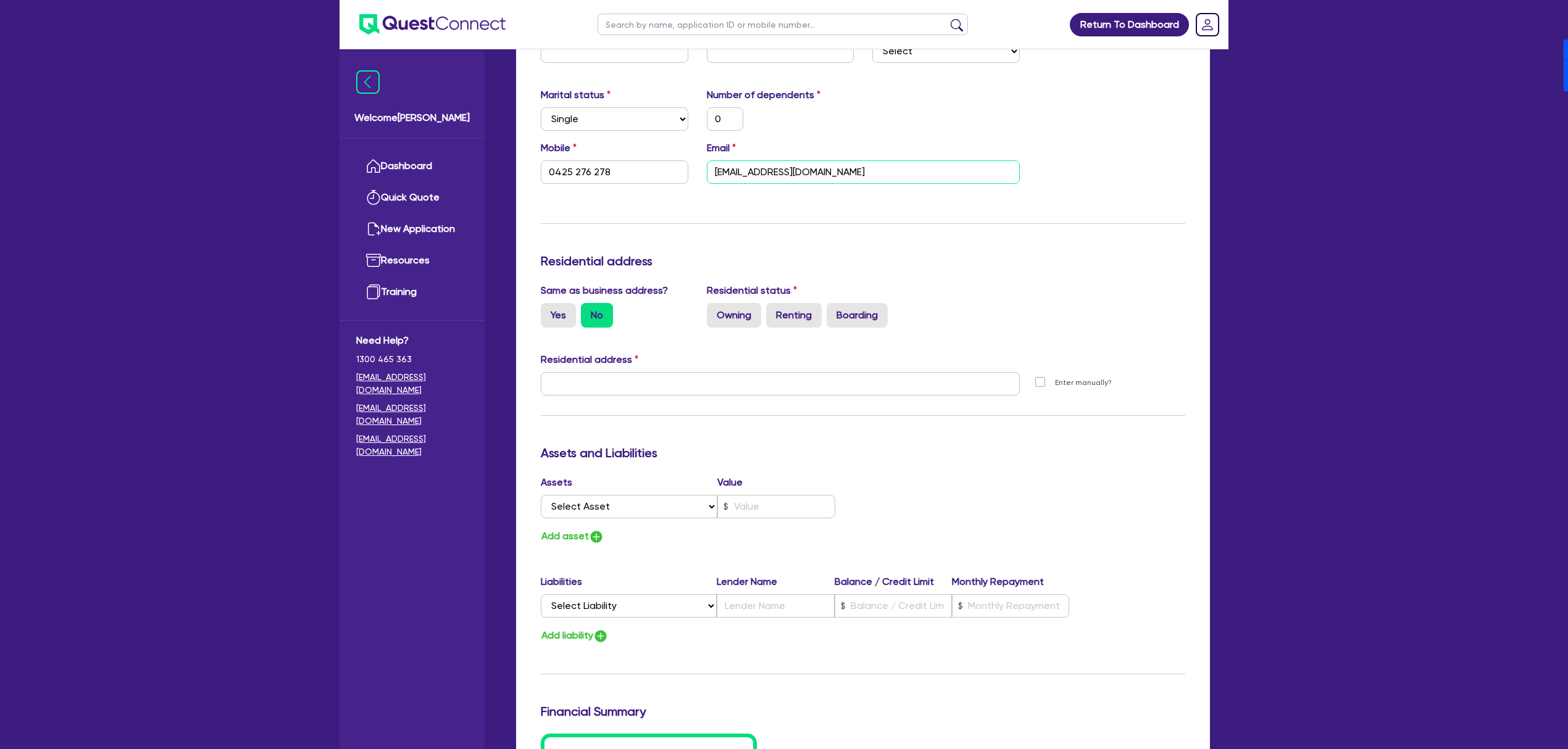
type input "[EMAIL_ADDRESS][DOMAIN_NAME]"
click at [931, 264] on h3 "Residential address" at bounding box center [863, 261] width 645 height 15
click at [547, 310] on input "Yes" at bounding box center [545, 307] width 8 height 8
radio input "true"
type input "0"
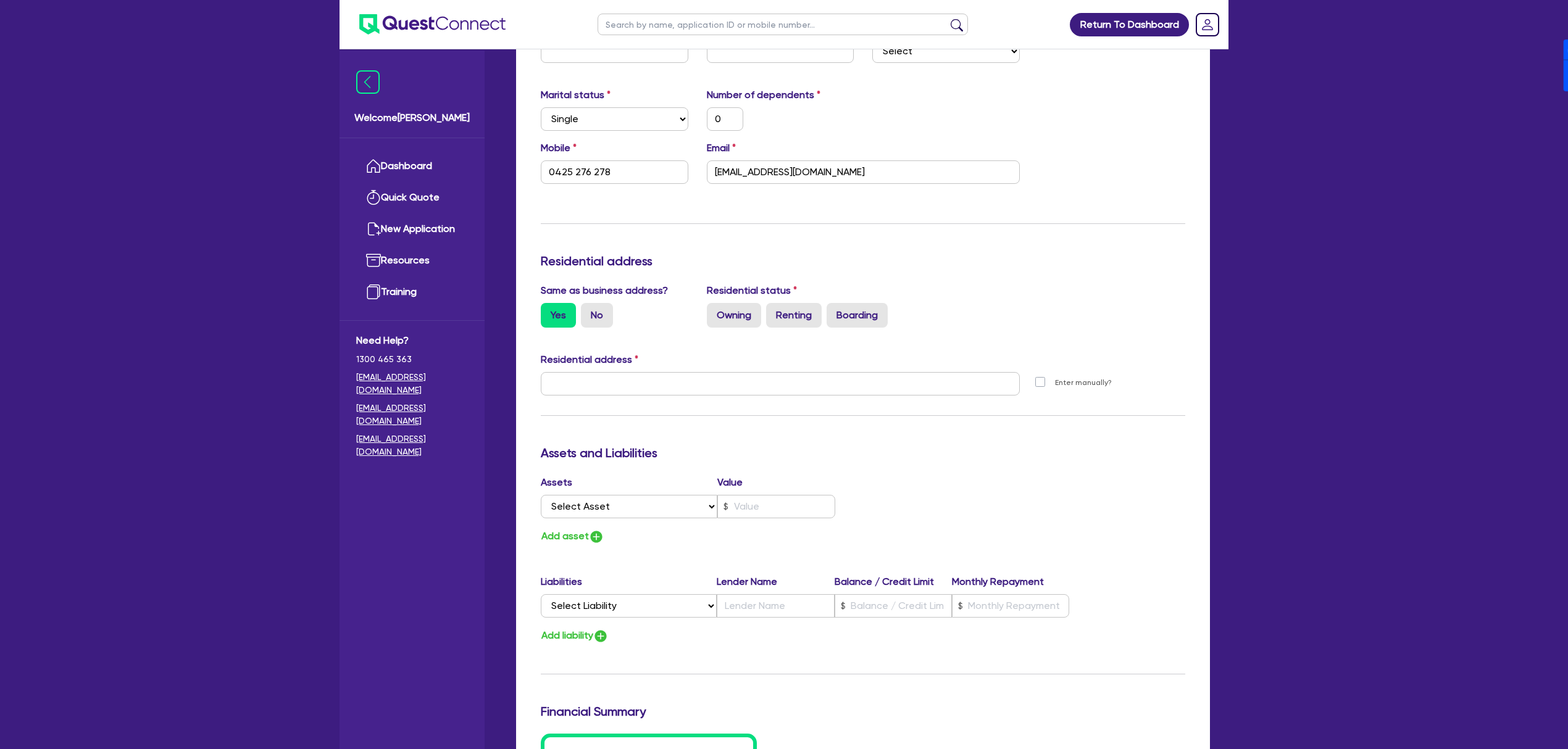
type input "0425 276 278"
type input "[STREET_ADDRESS]"
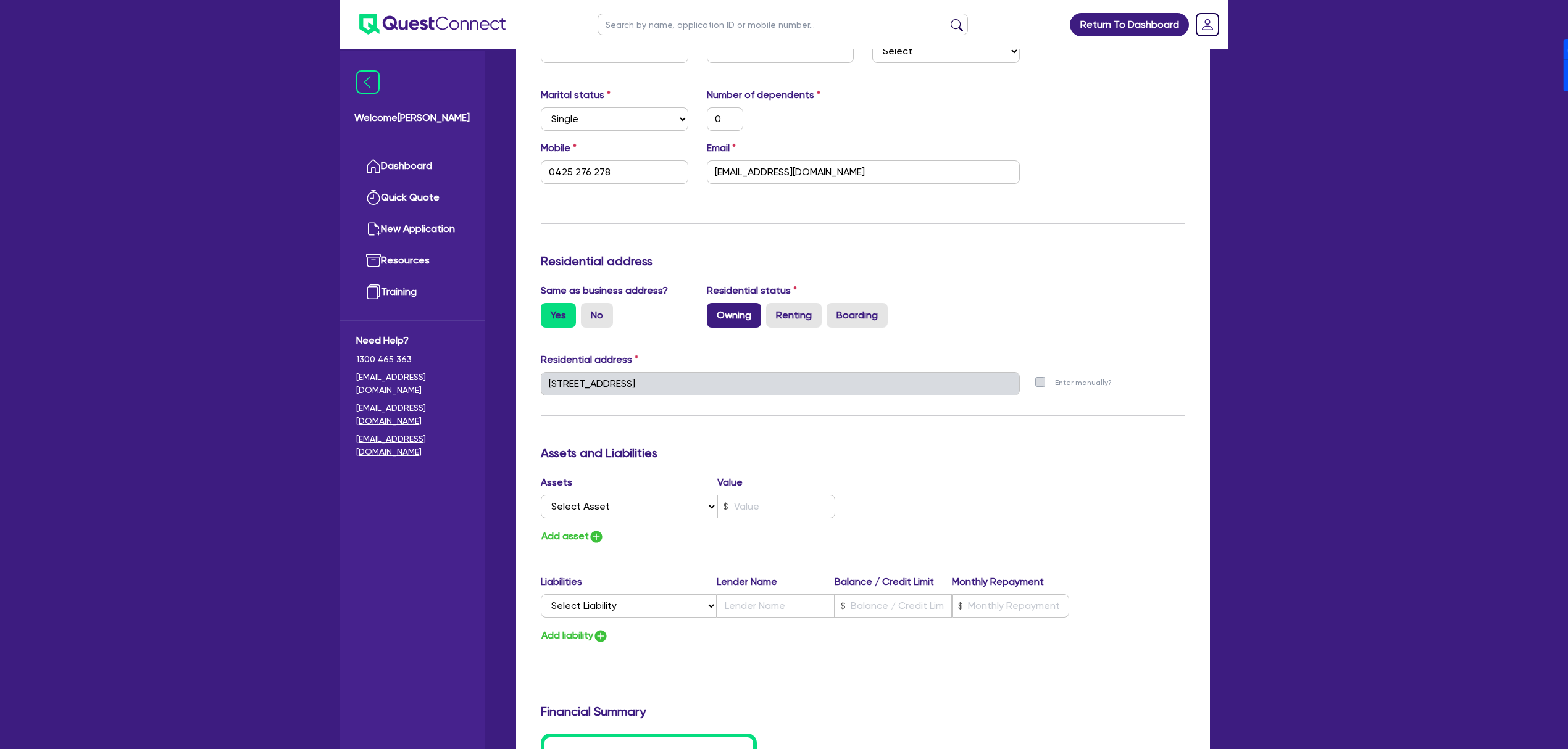
click at [742, 310] on label "Owning" at bounding box center [734, 315] width 54 height 25
click at [715, 310] on input "Owning" at bounding box center [711, 307] width 8 height 8
radio input "true"
type input "0"
type input "0425 276 278"
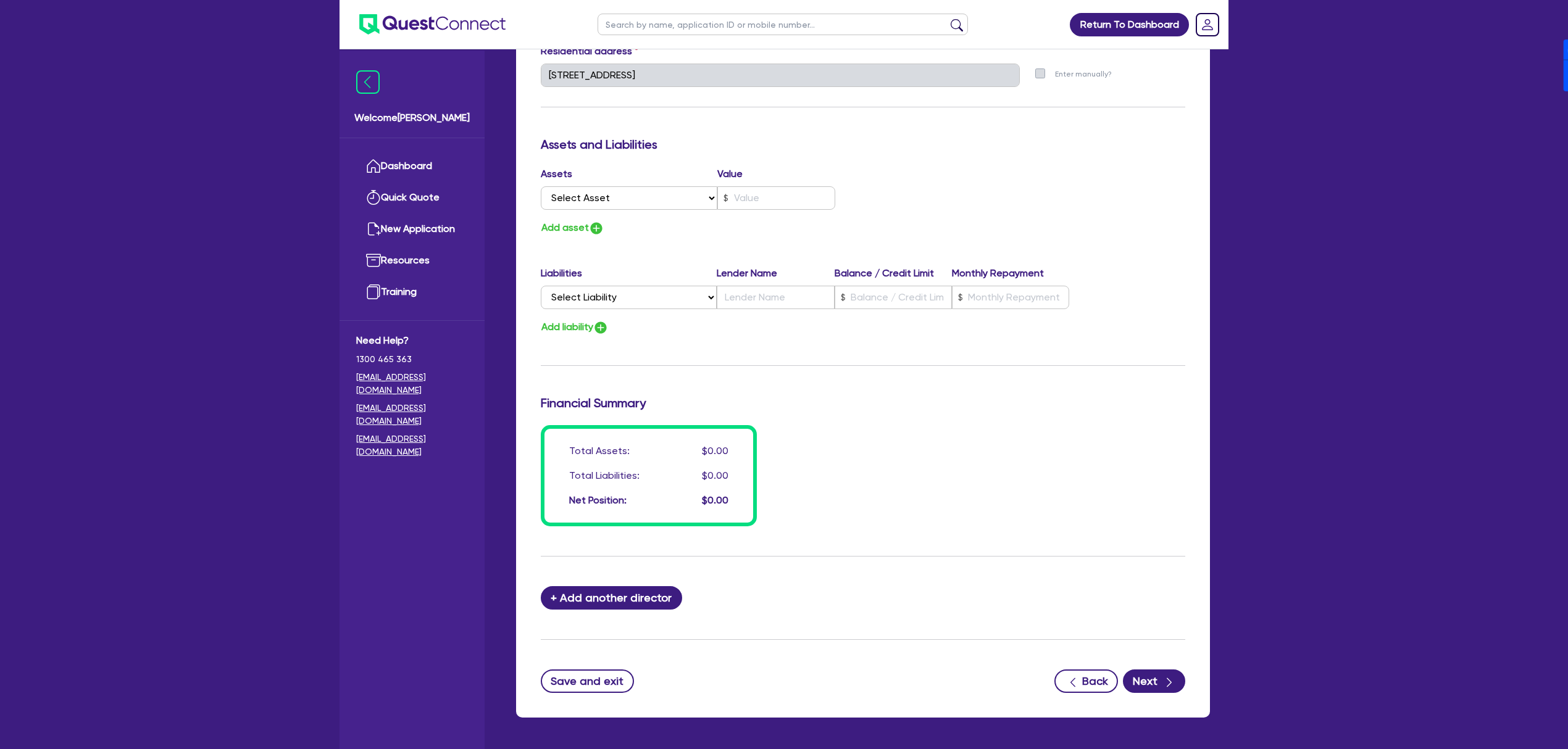
scroll to position [682, 0]
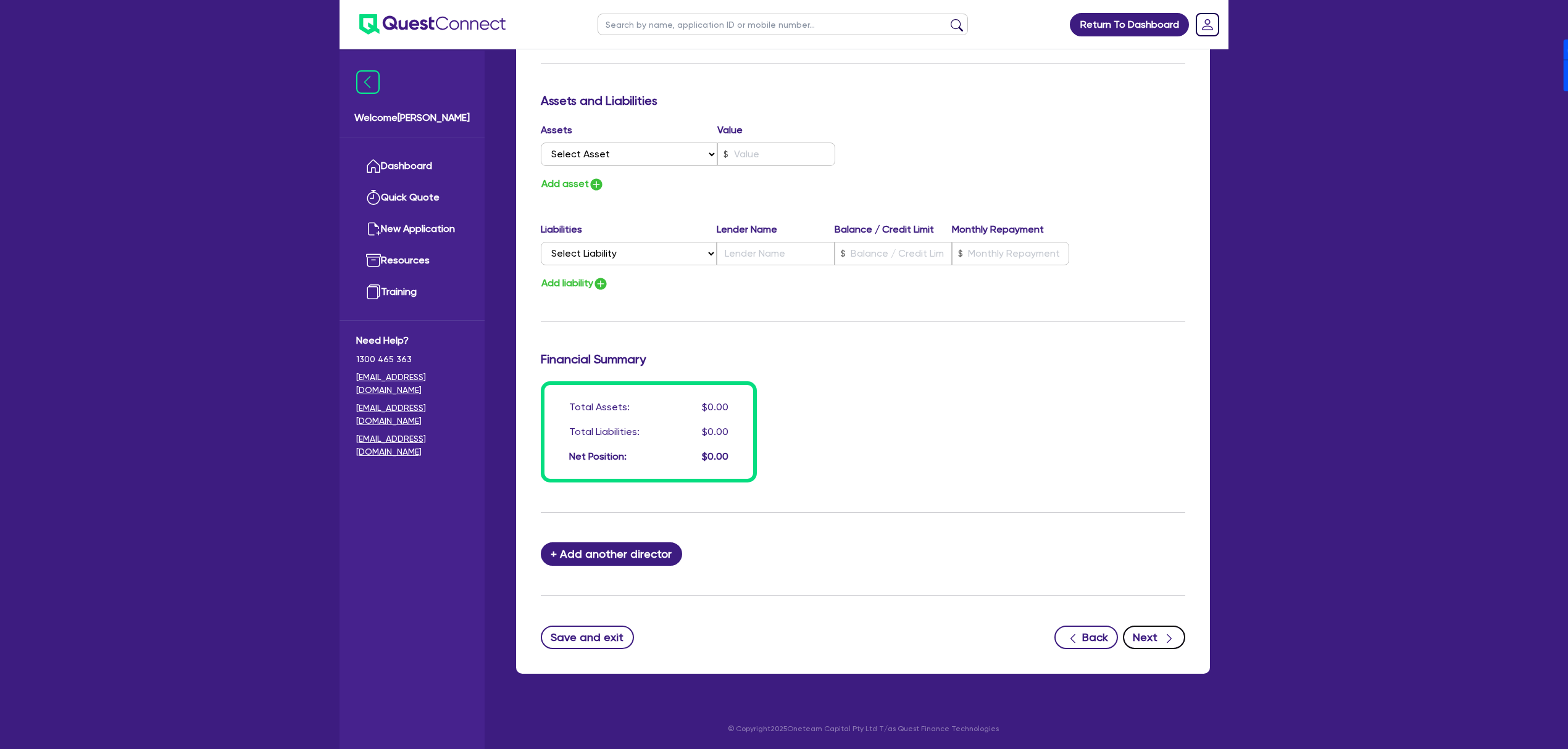
click at [1165, 641] on icon "button" at bounding box center [1169, 638] width 12 height 12
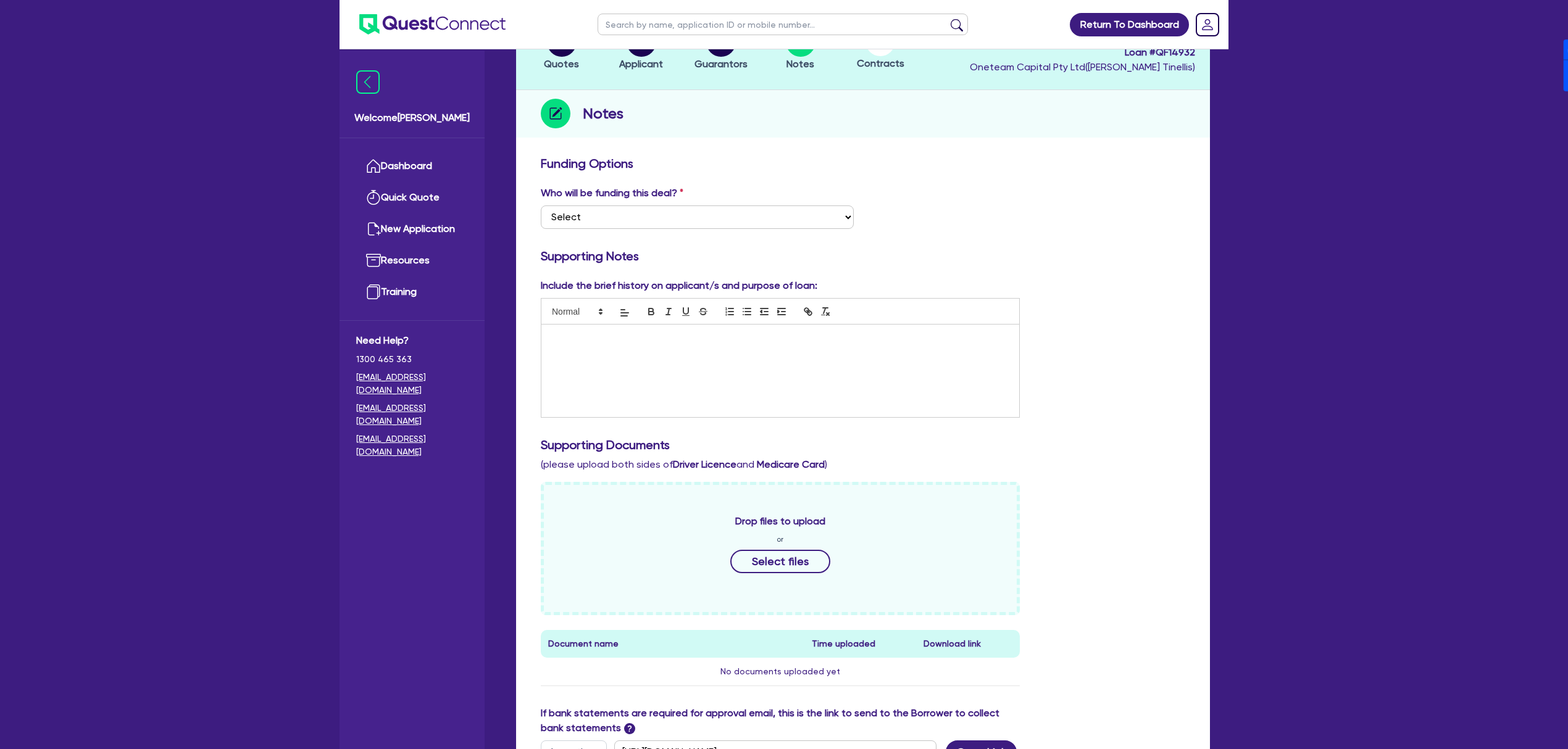
scroll to position [82, 0]
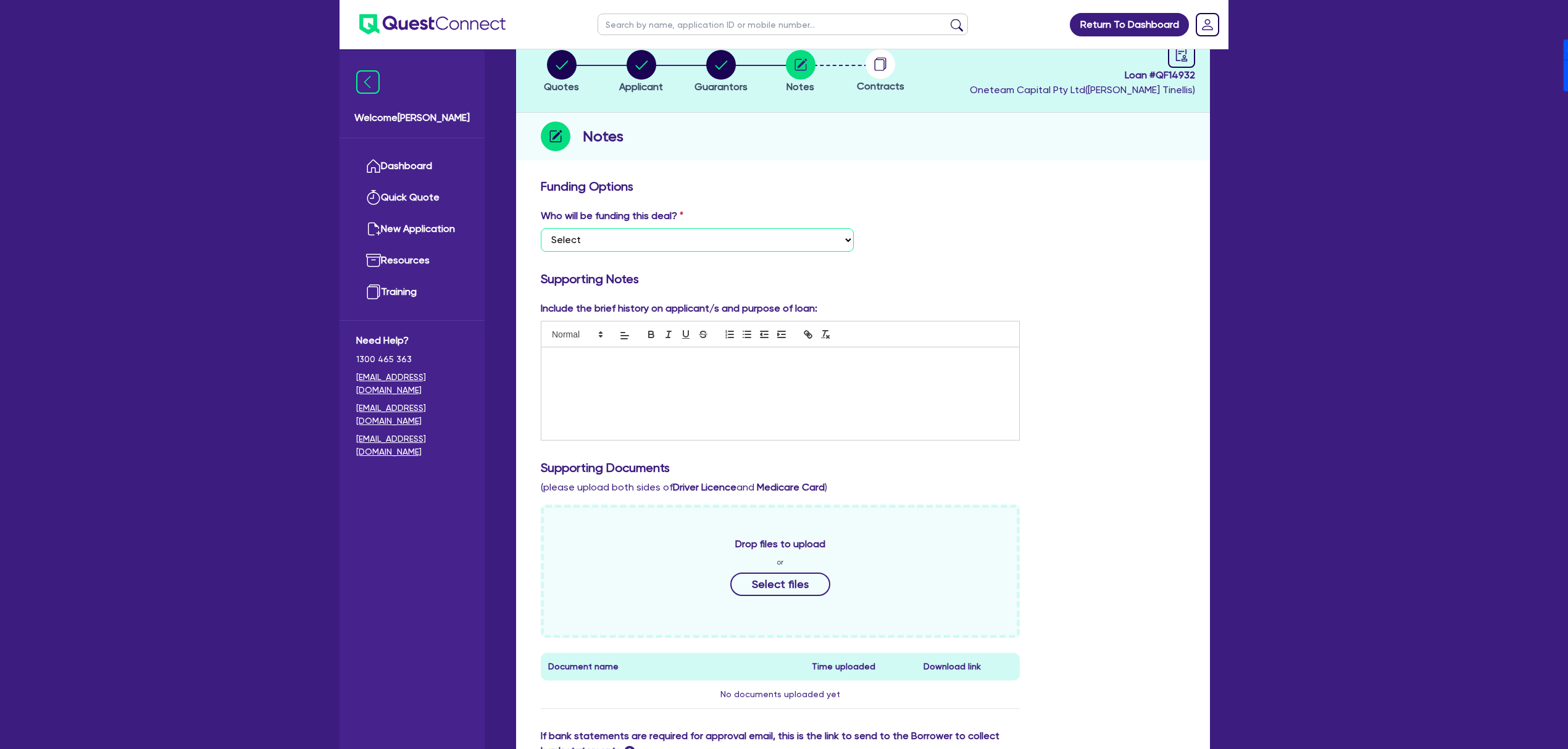
click at [626, 236] on select "Select I want Quest to fund 100% I will fund 100% I will co-fund with Quest Oth…" at bounding box center [697, 240] width 313 height 24
select select "Other"
click at [541, 228] on select "Select I want Quest to fund 100% I will fund 100% I will co-fund with Quest Oth…" at bounding box center [697, 240] width 313 height 24
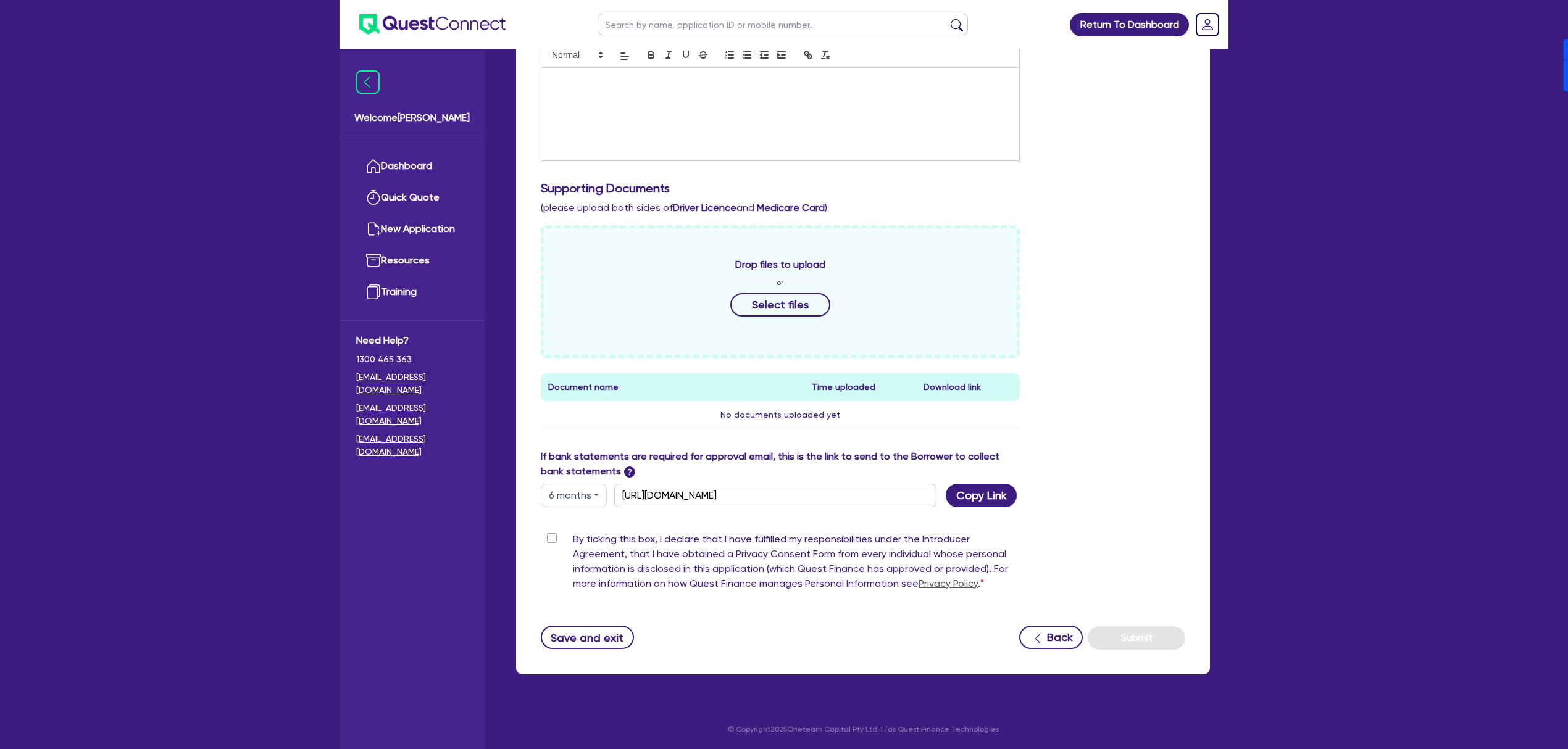
scroll to position [363, 0]
click at [584, 505] on button "6 months" at bounding box center [574, 495] width 66 height 24
click at [578, 566] on link "12 months" at bounding box center [590, 570] width 97 height 23
type input "[URL][DOMAIN_NAME]"
click at [986, 497] on button "Copy Link" at bounding box center [981, 495] width 71 height 24
